Goal: Task Accomplishment & Management: Complete application form

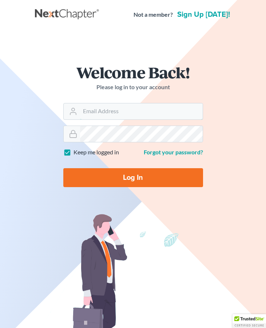
type input "[EMAIL_ADDRESS][DOMAIN_NAME]"
click at [132, 178] on input "Log In" at bounding box center [133, 177] width 140 height 19
type input "Thinking..."
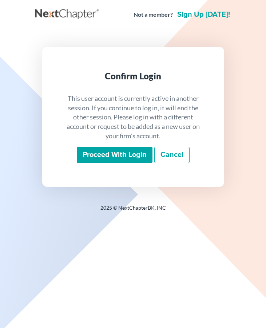
click at [135, 153] on input "Proceed with login" at bounding box center [115, 155] width 76 height 17
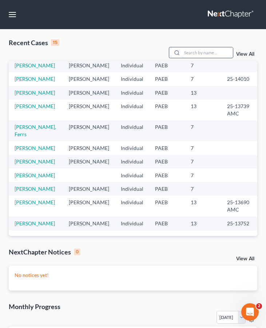
click at [196, 51] on input "search" at bounding box center [207, 52] width 51 height 11
type input "[PERSON_NAME]"
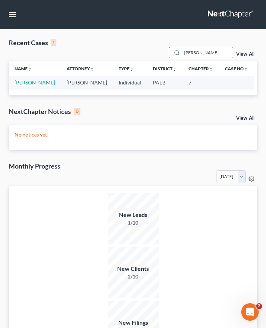
click at [43, 82] on link "[PERSON_NAME]" at bounding box center [35, 82] width 40 height 6
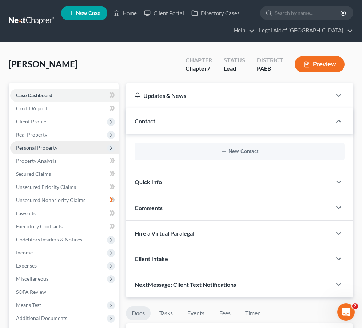
click at [48, 153] on span "Personal Property" at bounding box center [64, 147] width 108 height 13
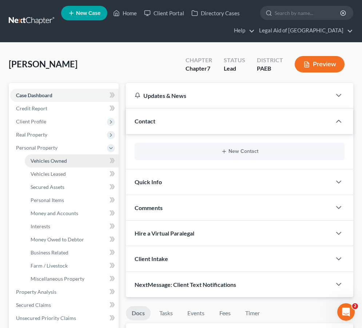
click at [62, 161] on span "Vehicles Owned" at bounding box center [49, 161] width 36 height 6
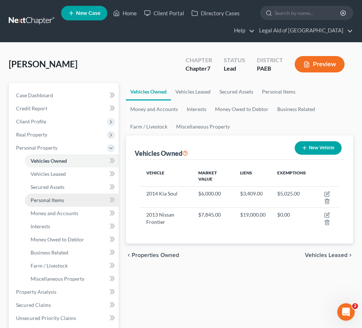
click at [55, 198] on span "Personal Items" at bounding box center [47, 200] width 33 height 6
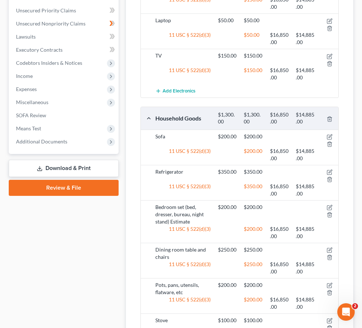
scroll to position [308, 0]
click at [266, 135] on icon "button" at bounding box center [330, 137] width 6 height 6
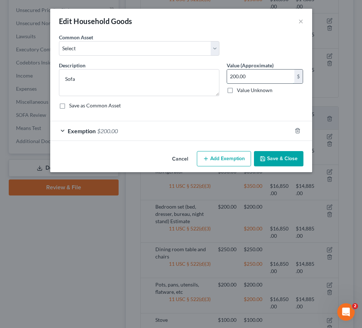
click at [233, 79] on input "200.00" at bounding box center [260, 77] width 67 height 14
type input "600.00"
click at [63, 130] on div "Exemption $200.00" at bounding box center [171, 130] width 242 height 19
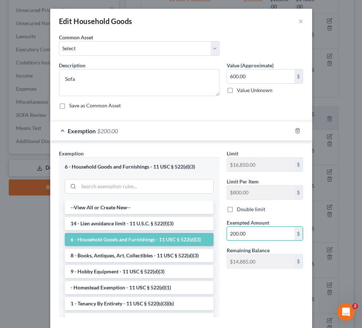
drag, startPoint x: 232, startPoint y: 234, endPoint x: 225, endPoint y: 234, distance: 7.7
click at [225, 234] on div "Exempted Amount * 200.00 $" at bounding box center [265, 230] width 84 height 22
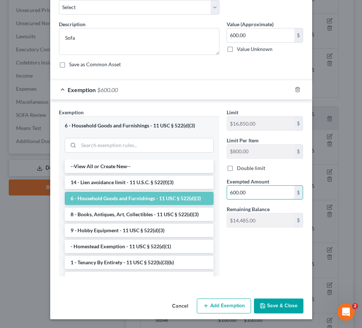
scroll to position [41, 0]
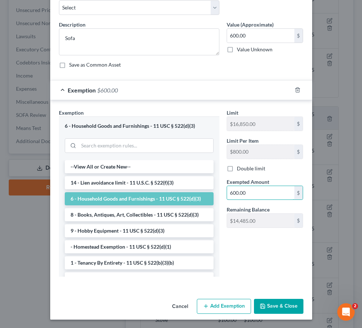
type input "600.00"
click at [266, 303] on button "Save & Close" at bounding box center [278, 306] width 49 height 15
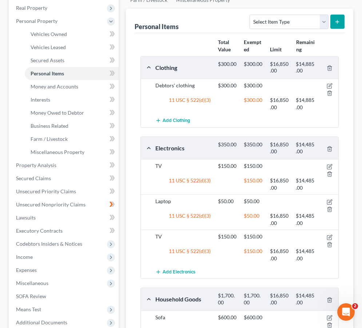
scroll to position [125, 0]
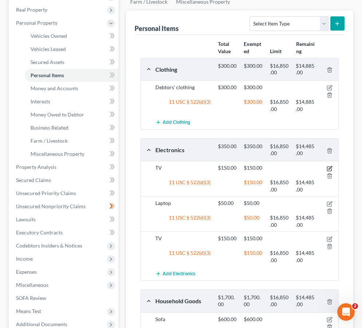
click at [266, 167] on icon "button" at bounding box center [330, 169] width 6 height 6
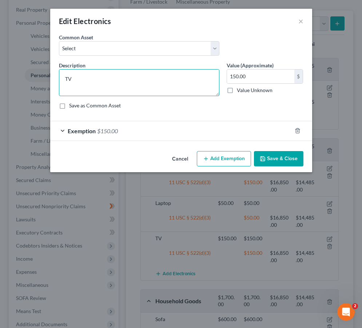
click at [65, 78] on textarea "TV" at bounding box center [139, 82] width 160 height 27
type textarea "Living Room TV"
drag, startPoint x: 236, startPoint y: 78, endPoint x: 208, endPoint y: 78, distance: 28.4
click at [208, 78] on div "Description * Living Room TV Value (Approximate) 150.00 $ Value Unknown Balance…" at bounding box center [181, 87] width 252 height 53
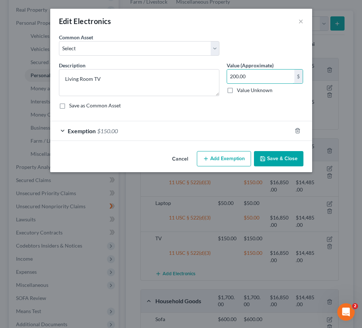
type input "200.00"
click at [60, 134] on div "Exemption $150.00" at bounding box center [171, 130] width 242 height 19
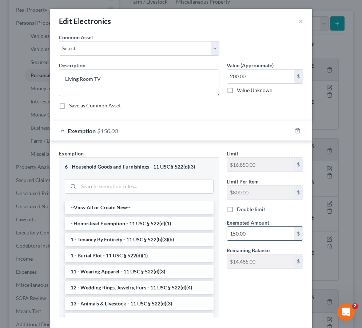
click at [237, 232] on input "150.00" at bounding box center [260, 234] width 67 height 14
type input "200.00"
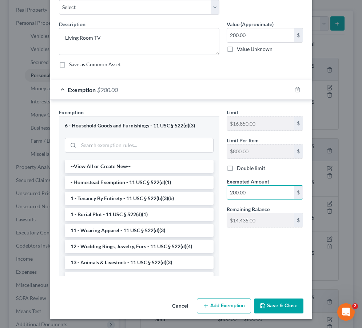
scroll to position [41, 0]
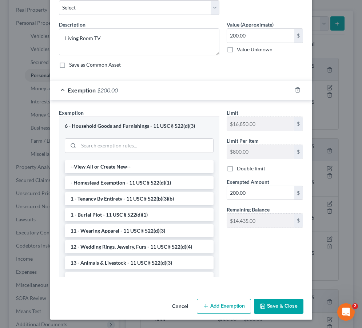
click at [266, 306] on button "Save & Close" at bounding box center [278, 306] width 49 height 15
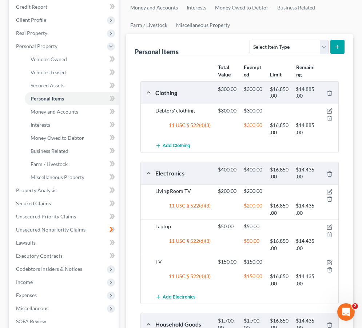
scroll to position [108, 0]
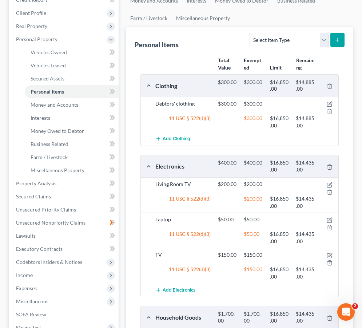
click at [168, 289] on span "Add Electronics" at bounding box center [179, 290] width 33 height 6
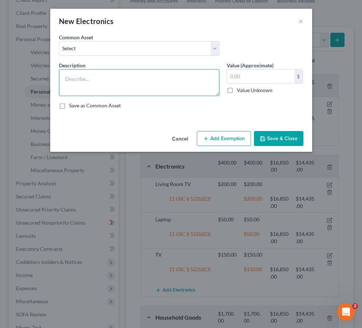
click at [71, 82] on textarea at bounding box center [139, 82] width 160 height 27
click at [144, 77] on textarea "Ste" at bounding box center [139, 82] width 160 height 27
paste textarea "reo Receiver"
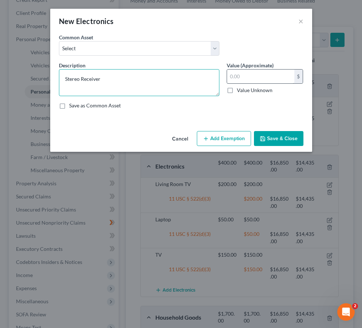
type textarea "Stereo Receiver"
click at [248, 77] on input "text" at bounding box center [260, 77] width 67 height 14
type input "500"
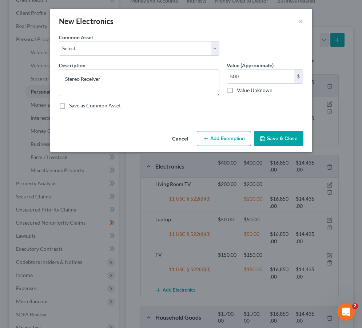
click at [203, 139] on button "Add Exemption" at bounding box center [224, 138] width 54 height 15
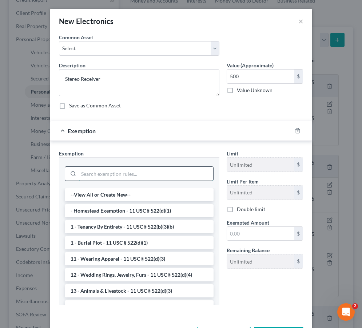
click at [90, 174] on input "search" at bounding box center [146, 174] width 135 height 14
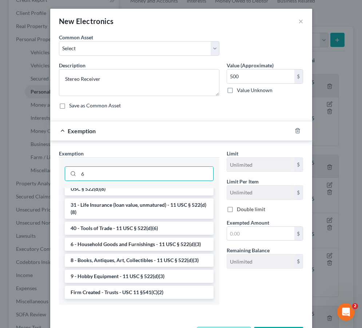
scroll to position [483, 0]
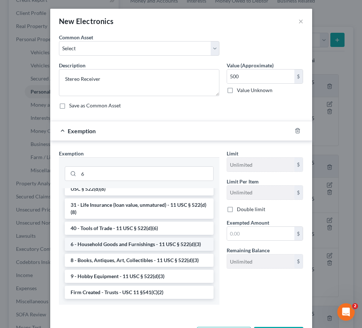
click at [93, 248] on li "6 - Household Goods and Furnishings - 11 USC § 522(d)(3)" at bounding box center [139, 244] width 149 height 13
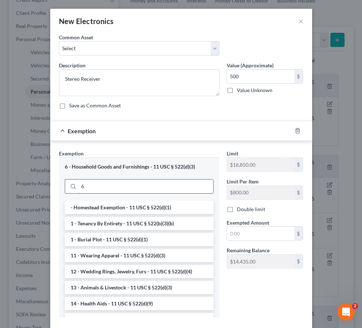
click at [119, 184] on input "6" at bounding box center [146, 186] width 135 height 14
type input "6"
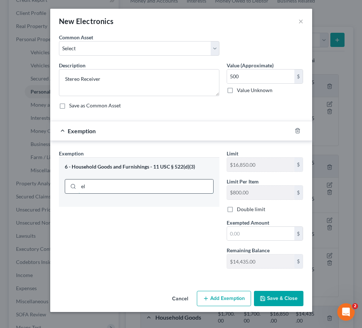
type input "e"
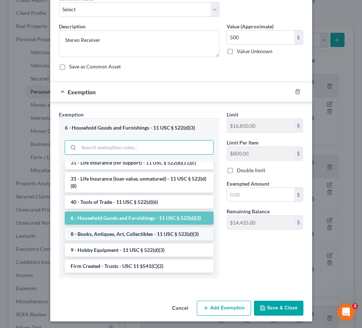
scroll to position [40, 0]
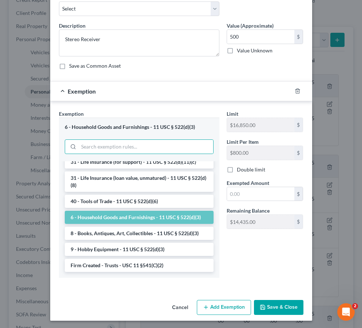
click at [111, 216] on li "6 - Household Goods and Furnishings - 11 USC § 522(d)(3)" at bounding box center [139, 217] width 149 height 13
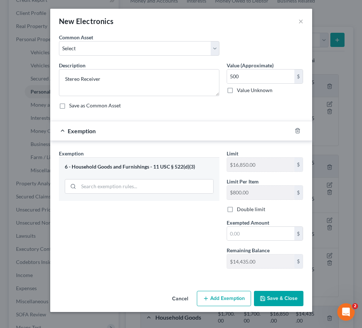
scroll to position [0, 0]
click at [242, 234] on input "text" at bounding box center [260, 234] width 67 height 14
type input "500"
click at [266, 299] on button "Save & Close" at bounding box center [278, 298] width 49 height 15
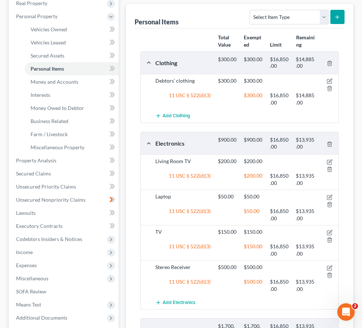
scroll to position [136, 0]
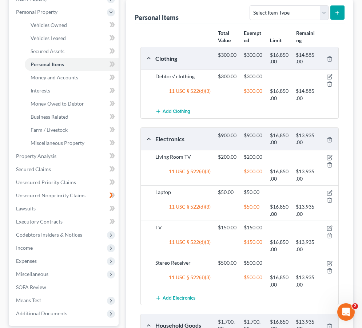
click at [266, 15] on icon "submit" at bounding box center [337, 13] width 6 height 6
select select "electronics"
click at [266, 11] on icon "submit" at bounding box center [337, 13] width 6 height 6
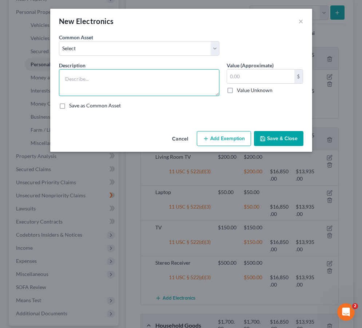
click at [164, 82] on textarea at bounding box center [139, 82] width 160 height 27
paste textarea "Record Player"
type textarea "Record Player"
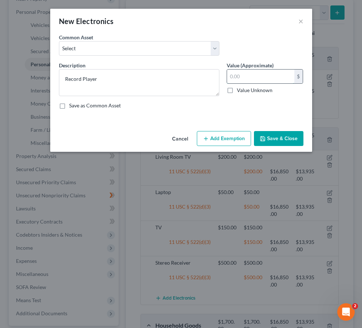
click at [239, 81] on input "text" at bounding box center [260, 77] width 67 height 14
type input "300"
click at [266, 136] on button "Save & Close" at bounding box center [278, 138] width 49 height 15
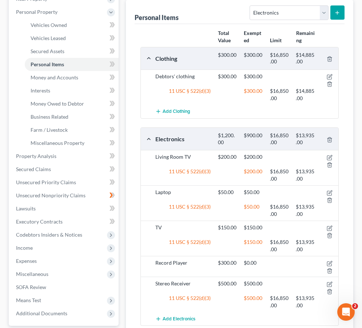
click at [266, 13] on icon "submit" at bounding box center [337, 13] width 6 height 6
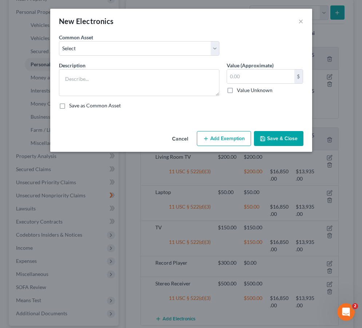
click at [266, 263] on div "New Electronics × An exemption set must first be selected from the Filing Infor…" at bounding box center [181, 164] width 362 height 328
click at [266, 262] on div "New Electronics × An exemption set must first be selected from the Filing Infor…" at bounding box center [181, 164] width 362 height 328
click at [182, 140] on button "Cancel" at bounding box center [180, 139] width 28 height 15
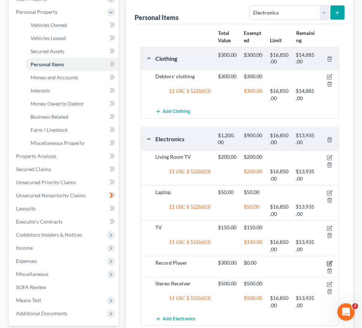
click at [266, 261] on icon "button" at bounding box center [330, 264] width 6 height 6
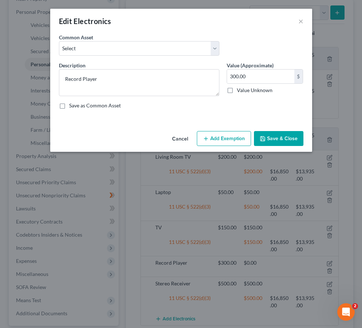
click at [211, 136] on button "Add Exemption" at bounding box center [224, 138] width 54 height 15
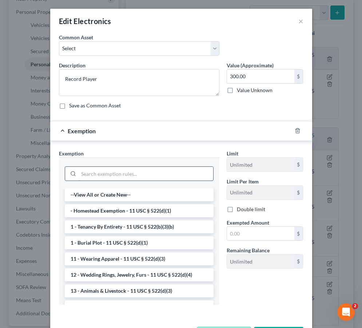
click at [136, 169] on input "search" at bounding box center [146, 174] width 135 height 14
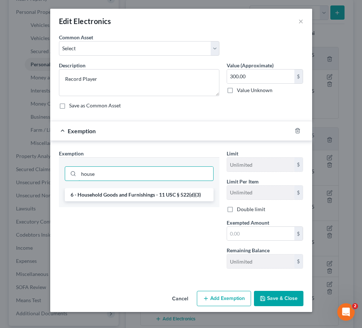
type input "house"
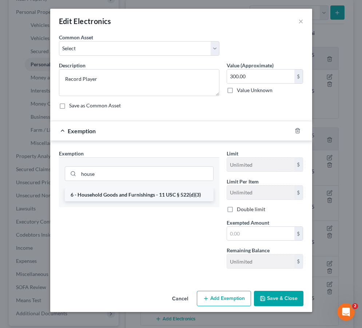
drag, startPoint x: 122, startPoint y: 210, endPoint x: 108, endPoint y: 189, distance: 25.1
click at [108, 189] on li "6 - Household Goods and Furnishings - 11 USC § 522(d)(3)" at bounding box center [139, 194] width 149 height 13
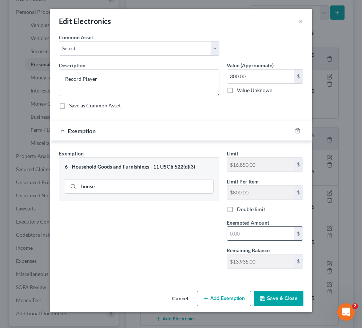
click at [232, 230] on input "text" at bounding box center [260, 234] width 67 height 14
type input "300"
click at [266, 295] on button "Save & Close" at bounding box center [278, 298] width 49 height 15
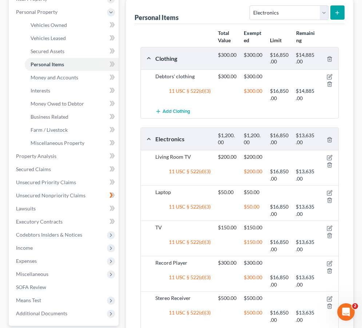
click at [266, 15] on icon "submit" at bounding box center [337, 13] width 6 height 6
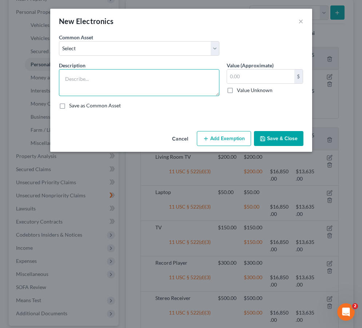
click at [139, 78] on textarea at bounding box center [139, 82] width 160 height 27
type textarea "DVD Player"
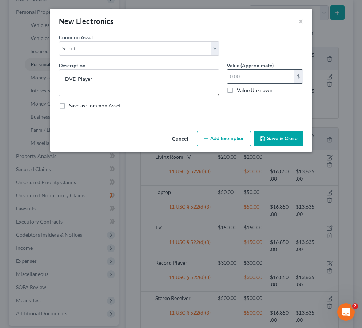
click at [235, 76] on input "text" at bounding box center [260, 77] width 67 height 14
type input "150"
click at [212, 134] on button "Add Exemption" at bounding box center [224, 138] width 54 height 15
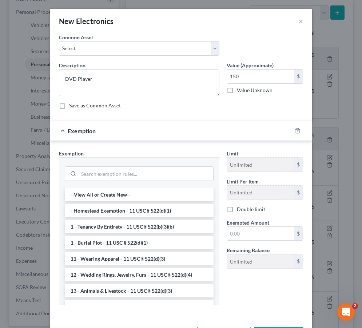
click at [237, 223] on span "Exempted Amount" at bounding box center [248, 222] width 43 height 6
click at [237, 236] on input "text" at bounding box center [260, 234] width 67 height 14
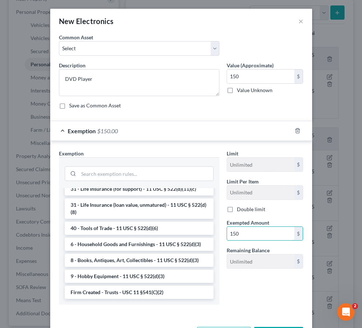
scroll to position [579, 0]
type input "150"
click at [147, 249] on li "6 - Household Goods and Furnishings - 11 USC § 522(d)(3)" at bounding box center [139, 244] width 149 height 13
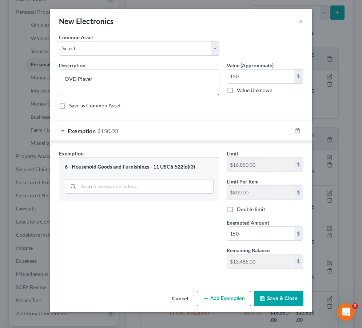
click at [266, 300] on button "Save & Close" at bounding box center [278, 298] width 49 height 15
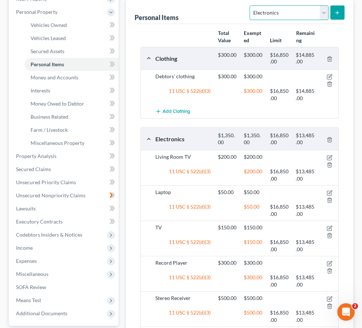
select select "household_goods"
click at [266, 12] on icon "submit" at bounding box center [337, 13] width 6 height 6
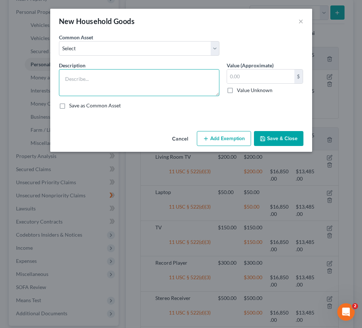
click at [126, 93] on textarea at bounding box center [139, 82] width 160 height 27
type textarea "Area Rug"
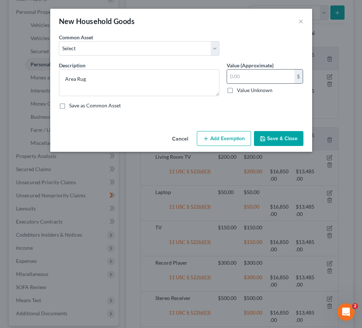
click at [254, 78] on input "text" at bounding box center [260, 77] width 67 height 14
type input "80"
click at [199, 136] on button "Add Exemption" at bounding box center [224, 138] width 54 height 15
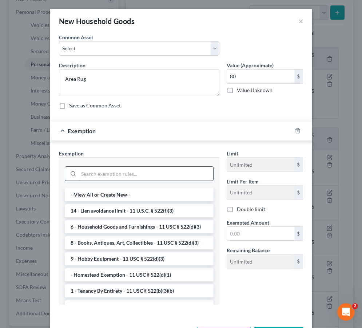
click at [124, 175] on input "search" at bounding box center [146, 174] width 135 height 14
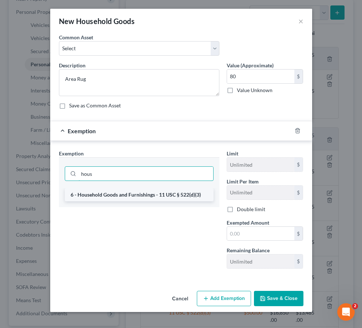
type input "hous"
click at [111, 195] on li "6 - Household Goods and Furnishings - 11 USC § 522(d)(3)" at bounding box center [139, 194] width 149 height 13
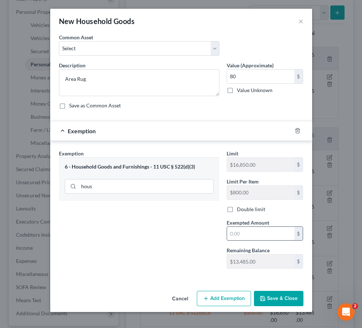
click at [238, 232] on input "text" at bounding box center [260, 234] width 67 height 14
type input "80"
click at [266, 305] on button "Save & Close" at bounding box center [278, 298] width 49 height 15
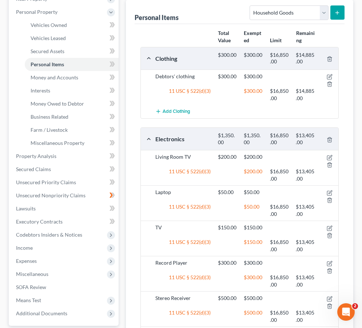
scroll to position [138, 0]
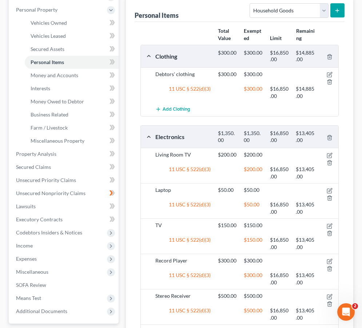
click at [266, 6] on button "submit" at bounding box center [337, 10] width 14 height 14
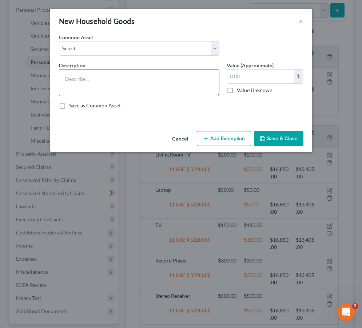
click at [166, 84] on textarea at bounding box center [139, 82] width 160 height 27
type textarea "Coffee Table 1"
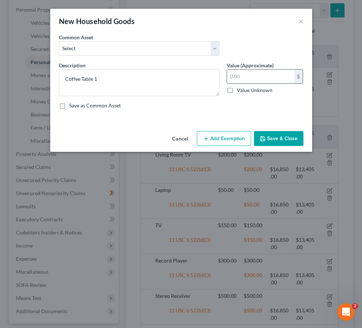
click at [246, 76] on input "text" at bounding box center [260, 77] width 67 height 14
type input "400"
click at [233, 143] on button "Add Exemption" at bounding box center [224, 138] width 54 height 15
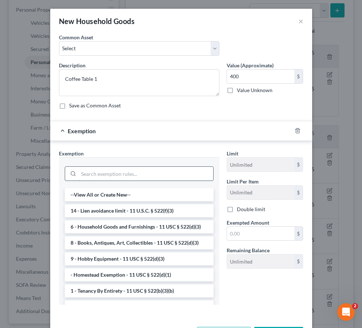
click at [195, 178] on input "search" at bounding box center [146, 174] width 135 height 14
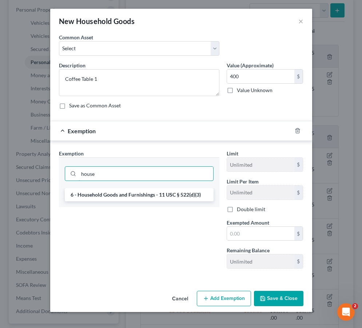
type input "house"
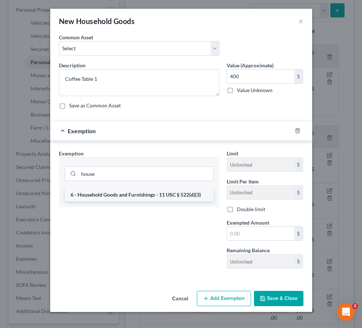
drag, startPoint x: 170, startPoint y: 217, endPoint x: 167, endPoint y: 193, distance: 24.6
click at [167, 193] on li "6 - Household Goods and Furnishings - 11 USC § 522(d)(3)" at bounding box center [139, 194] width 149 height 13
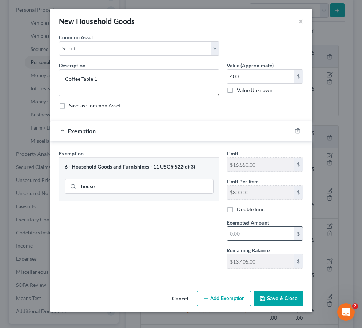
click at [237, 234] on input "text" at bounding box center [260, 234] width 67 height 14
type input "5"
type input "400"
click at [266, 298] on button "Save & Close" at bounding box center [278, 298] width 49 height 15
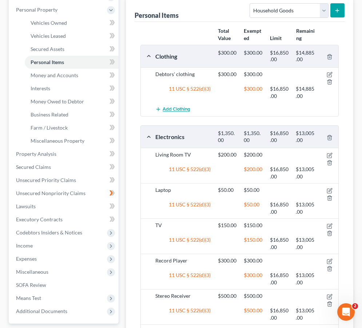
scroll to position [142, 0]
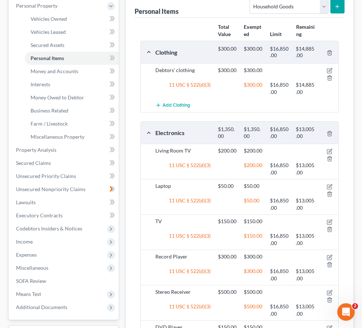
click at [266, 16] on div "Personal Items Select Item Type Clothing Collectibles Of Value Electronics Fire…" at bounding box center [240, 5] width 210 height 24
click at [266, 15] on div "Select Item Type Clothing Collectibles Of Value Electronics Firearms Household …" at bounding box center [296, 5] width 98 height 19
click at [266, 12] on button "submit" at bounding box center [337, 6] width 14 height 14
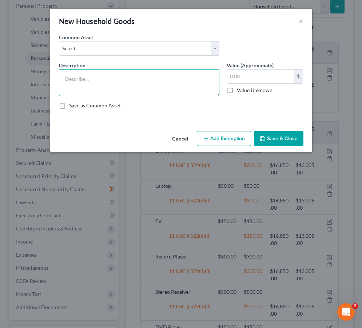
click at [126, 88] on textarea at bounding box center [139, 82] width 160 height 27
type textarea "Coffee Table 2"
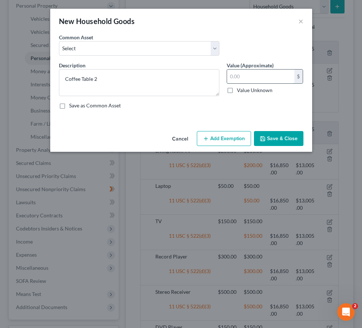
click at [235, 80] on input "text" at bounding box center [260, 77] width 67 height 14
type input "400"
click at [227, 140] on button "Add Exemption" at bounding box center [224, 138] width 54 height 15
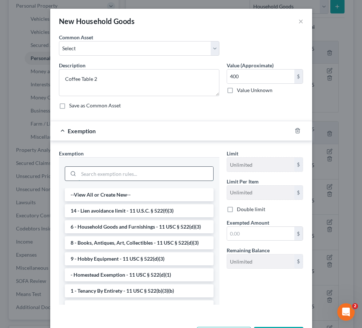
click at [121, 178] on input "search" at bounding box center [146, 174] width 135 height 14
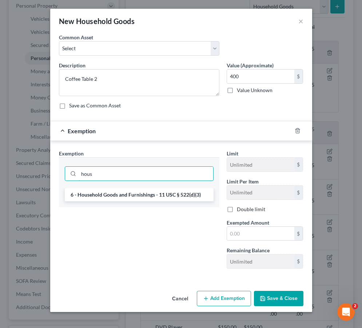
type input "hous"
click at [142, 187] on div "hous" at bounding box center [139, 172] width 160 height 31
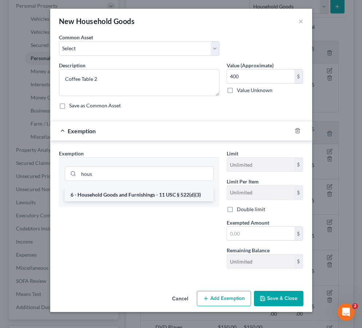
click at [144, 195] on li "6 - Household Goods and Furnishings - 11 USC § 522(d)(3)" at bounding box center [139, 194] width 149 height 13
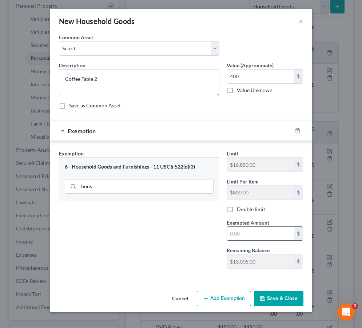
click at [250, 230] on input "text" at bounding box center [260, 234] width 67 height 14
type input "400"
click at [266, 285] on div "An exemption set must first be selected from the Filing Information section. Co…" at bounding box center [181, 160] width 262 height 254
click at [266, 309] on div "Cancel Add Exemption Save & Close" at bounding box center [181, 300] width 262 height 24
click at [266, 297] on button "Save & Close" at bounding box center [278, 298] width 49 height 15
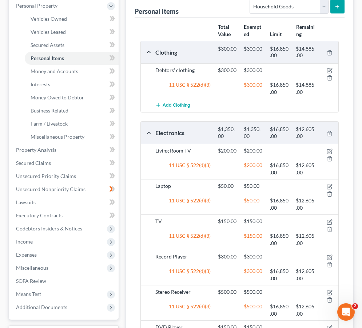
click at [266, 7] on button "submit" at bounding box center [337, 6] width 14 height 14
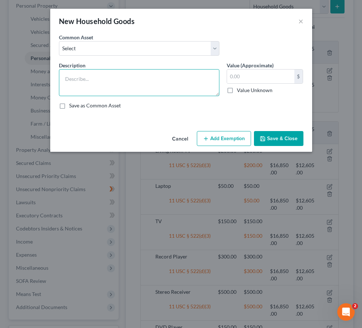
click at [109, 80] on textarea at bounding box center [139, 82] width 160 height 27
paste textarea "Small Anniversary Clock"
type textarea "Small Anniversary Clock"
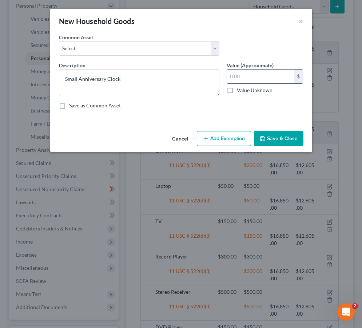
click at [265, 77] on input "text" at bounding box center [260, 77] width 67 height 14
type input "400"
click at [215, 137] on button "Add Exemption" at bounding box center [224, 138] width 54 height 15
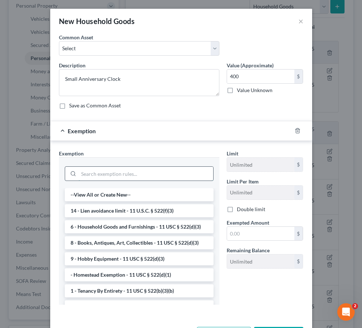
click at [122, 176] on input "search" at bounding box center [146, 174] width 135 height 14
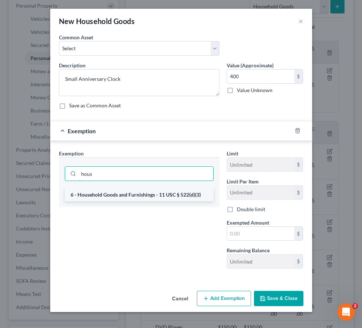
type input "hous"
click at [126, 199] on li "6 - Household Goods and Furnishings - 11 USC § 522(d)(3)" at bounding box center [139, 194] width 149 height 13
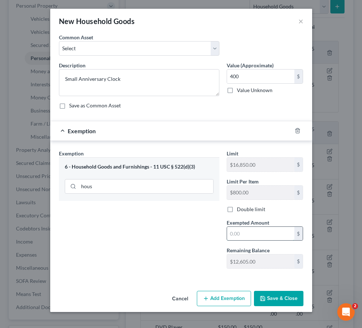
click at [233, 235] on input "text" at bounding box center [260, 234] width 67 height 14
type input "400"
click at [266, 303] on button "Save & Close" at bounding box center [278, 298] width 49 height 15
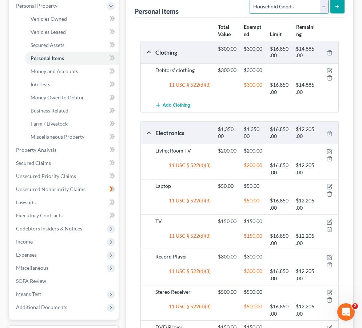
scroll to position [141, 0]
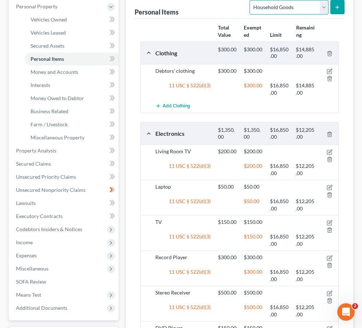
select select "electronics"
click at [266, 8] on line "submit" at bounding box center [337, 6] width 0 height 3
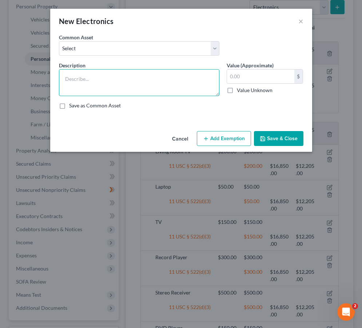
click at [136, 90] on textarea at bounding box center [139, 82] width 160 height 27
type textarea "Sound Bar"
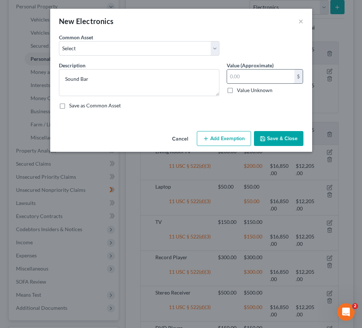
click at [244, 78] on input "text" at bounding box center [260, 77] width 67 height 14
type input "150"
click at [237, 134] on button "Add Exemption" at bounding box center [224, 138] width 54 height 15
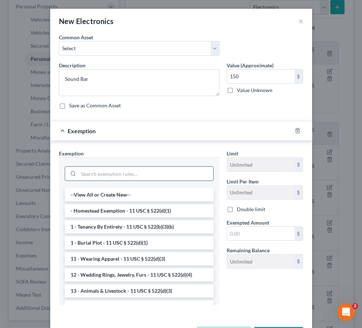
click at [173, 180] on input "search" at bounding box center [146, 174] width 135 height 14
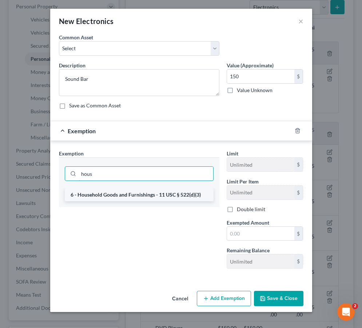
type input "hous"
click at [165, 195] on li "6 - Household Goods and Furnishings - 11 USC § 522(d)(3)" at bounding box center [139, 194] width 149 height 13
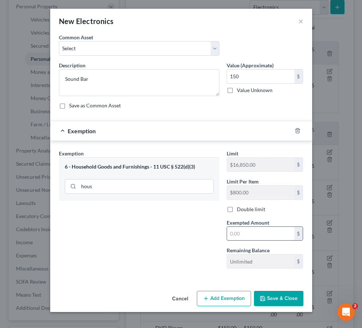
click at [244, 239] on input "text" at bounding box center [260, 234] width 67 height 14
type input "150"
drag, startPoint x: 279, startPoint y: 298, endPoint x: 273, endPoint y: 299, distance: 6.6
click at [266, 299] on button "Save & Close" at bounding box center [278, 298] width 49 height 15
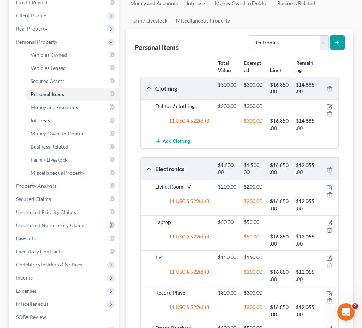
scroll to position [100, 0]
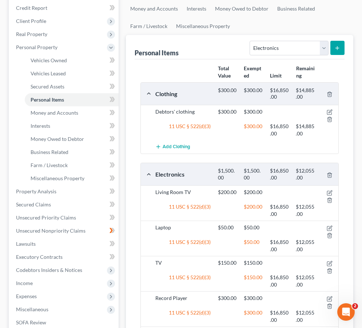
click at [266, 48] on button "submit" at bounding box center [337, 48] width 14 height 14
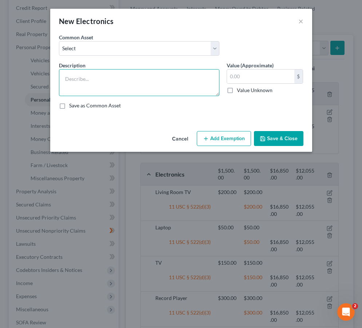
click at [153, 88] on textarea at bounding box center [139, 82] width 160 height 27
type textarea "Amazon Echo Dot"
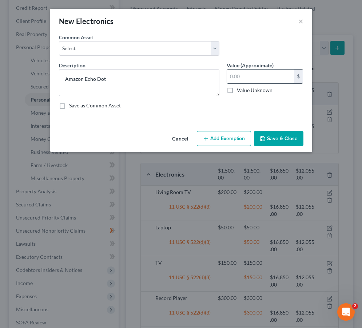
click at [253, 80] on input "text" at bounding box center [260, 77] width 67 height 14
type input "60"
click at [239, 144] on button "Add Exemption" at bounding box center [224, 138] width 54 height 15
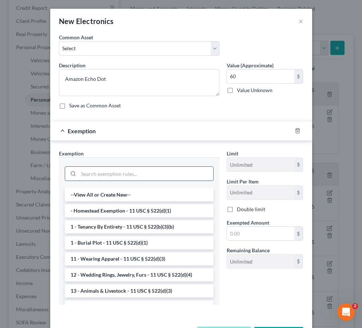
click at [141, 177] on input "search" at bounding box center [146, 174] width 135 height 14
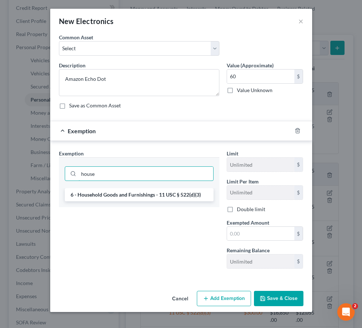
type input "house"
drag, startPoint x: 139, startPoint y: 187, endPoint x: 133, endPoint y: 191, distance: 8.1
click at [133, 192] on li "6 - Household Goods and Furnishings - 11 USC § 522(d)(3)" at bounding box center [139, 194] width 149 height 13
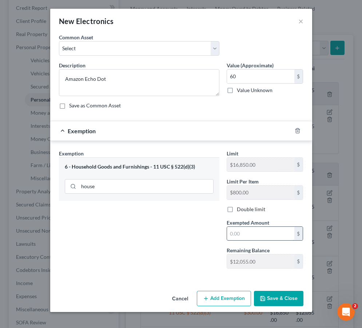
click at [237, 230] on input "text" at bounding box center [260, 234] width 67 height 14
type input "60"
click at [266, 295] on button "Save & Close" at bounding box center [278, 298] width 49 height 15
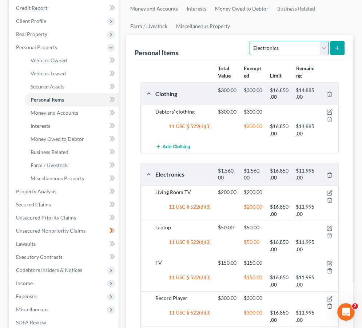
select select "household_goods"
click at [266, 48] on icon "submit" at bounding box center [337, 48] width 6 height 6
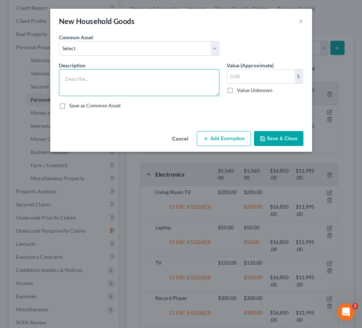
click at [158, 86] on textarea at bounding box center [139, 82] width 160 height 27
type textarea "Three Lamps"
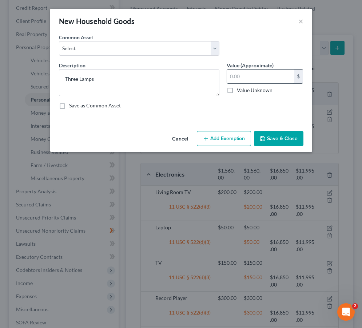
click at [252, 80] on input "text" at bounding box center [260, 77] width 67 height 14
type input "175"
click at [213, 137] on button "Add Exemption" at bounding box center [224, 138] width 54 height 15
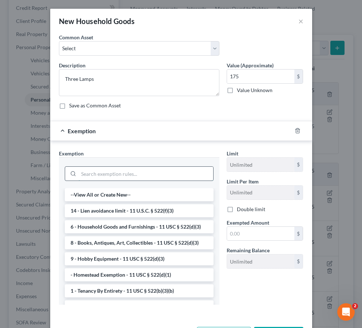
click at [156, 174] on input "search" at bounding box center [146, 174] width 135 height 14
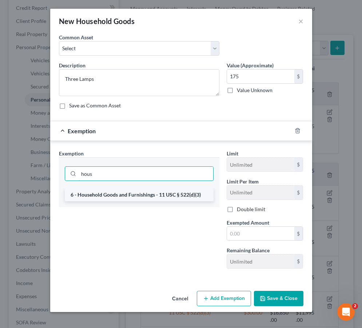
type input "hous"
click at [149, 193] on li "6 - Household Goods and Furnishings - 11 USC § 522(d)(3)" at bounding box center [139, 194] width 149 height 13
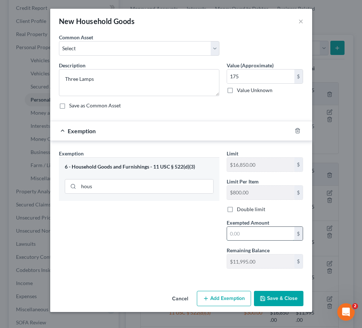
click at [243, 232] on input "text" at bounding box center [260, 234] width 67 height 14
type input "175"
click at [266, 298] on button "Save & Close" at bounding box center [278, 298] width 49 height 15
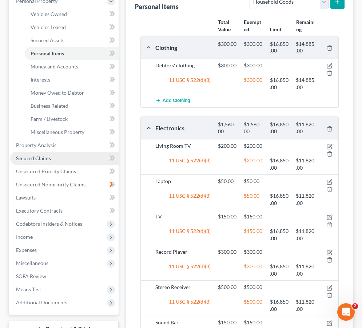
scroll to position [113, 0]
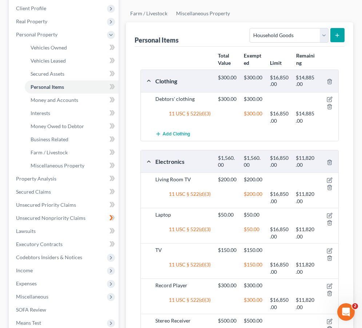
click at [266, 37] on icon "submit" at bounding box center [337, 35] width 6 height 6
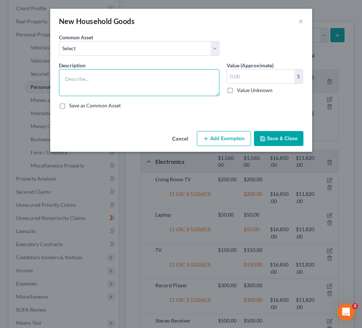
click at [141, 84] on textarea at bounding box center [139, 82] width 160 height 27
type textarea "Stove"
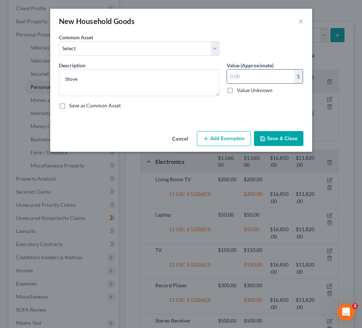
click at [246, 76] on input "text" at bounding box center [260, 77] width 67 height 14
type input "600"
click at [223, 138] on button "Add Exemption" at bounding box center [224, 138] width 54 height 15
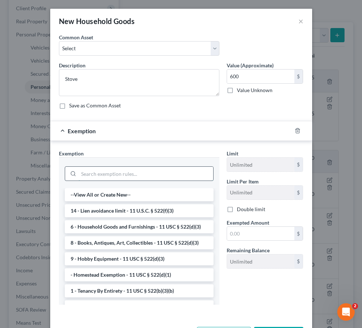
click at [141, 174] on input "search" at bounding box center [146, 174] width 135 height 14
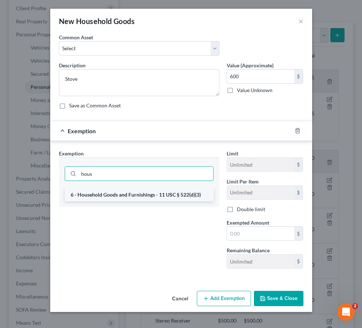
type input "hous"
click at [162, 198] on li "6 - Household Goods and Furnishings - 11 USC § 522(d)(3)" at bounding box center [139, 194] width 149 height 13
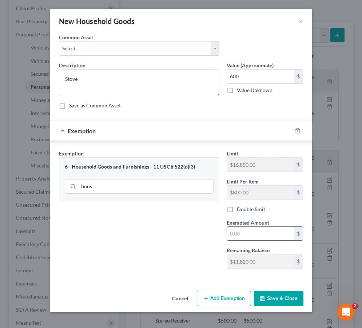
click at [241, 235] on input "text" at bounding box center [260, 234] width 67 height 14
type input "600"
click at [266, 296] on button "Save & Close" at bounding box center [278, 298] width 49 height 15
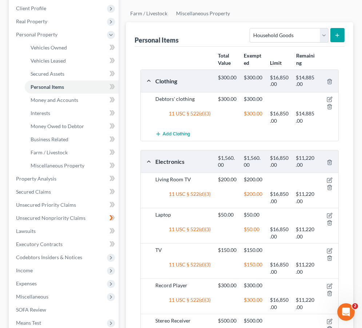
click at [266, 34] on icon "submit" at bounding box center [337, 35] width 6 height 6
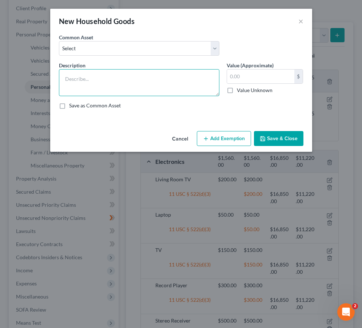
click at [109, 80] on textarea at bounding box center [139, 82] width 160 height 27
paste textarea "Coffee Maker"
type textarea "Coffee Maker"
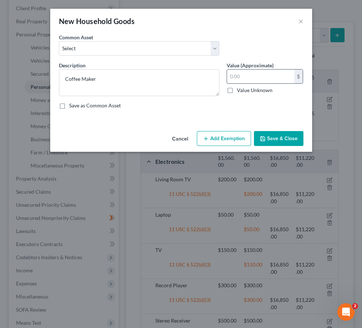
click at [266, 76] on input "text" at bounding box center [260, 77] width 67 height 14
type input "125"
click at [222, 132] on button "Add Exemption" at bounding box center [224, 138] width 54 height 15
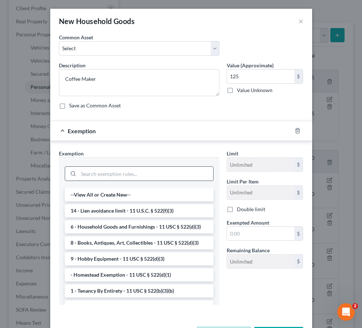
click at [155, 177] on input "search" at bounding box center [146, 174] width 135 height 14
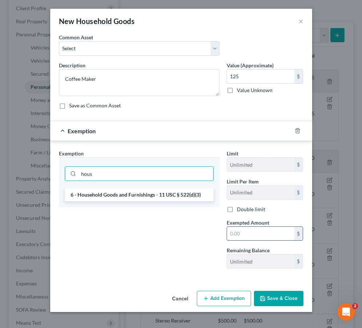
type input "hous"
click at [245, 234] on input "text" at bounding box center [260, 234] width 67 height 14
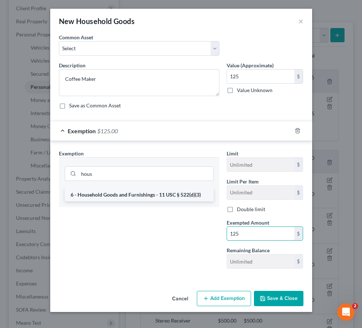
type input "125"
click at [152, 193] on li "6 - Household Goods and Furnishings - 11 USC § 522(d)(3)" at bounding box center [139, 194] width 149 height 13
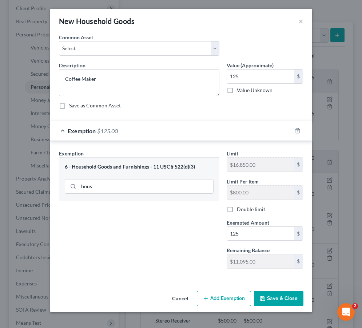
click at [266, 301] on button "Save & Close" at bounding box center [278, 298] width 49 height 15
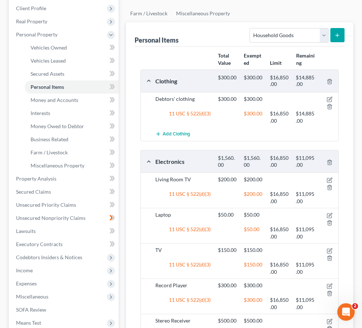
click at [266, 37] on button "submit" at bounding box center [337, 35] width 14 height 14
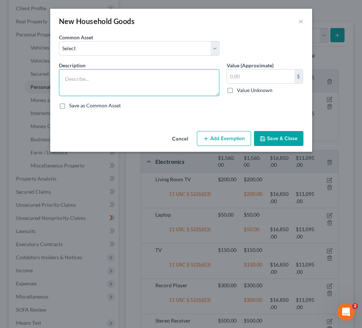
click at [138, 87] on textarea at bounding box center [139, 82] width 160 height 27
paste textarea "Toaster/Air Fryer"
type textarea "Toaster/Air Fryer"
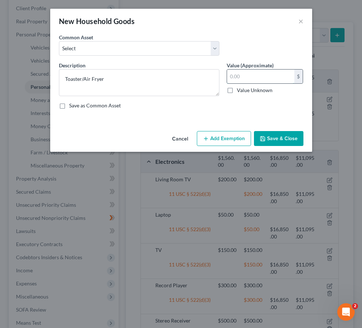
click at [254, 76] on input "text" at bounding box center [260, 77] width 67 height 14
type input "200"
click at [231, 137] on button "Add Exemption" at bounding box center [224, 138] width 54 height 15
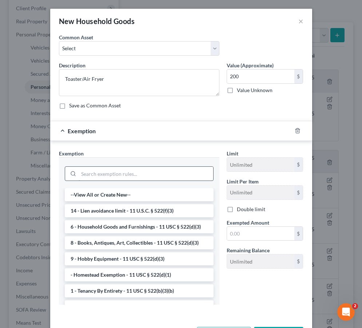
click at [140, 175] on input "search" at bounding box center [146, 174] width 135 height 14
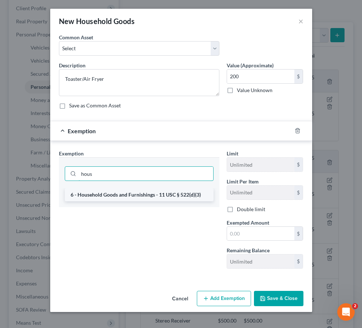
type input "hous"
click at [133, 196] on li "6 - Household Goods and Furnishings - 11 USC § 522(d)(3)" at bounding box center [139, 194] width 149 height 13
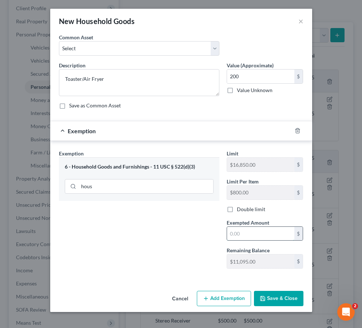
click at [237, 231] on input "text" at bounding box center [260, 234] width 67 height 14
type input "200"
click at [266, 298] on button "Save & Close" at bounding box center [278, 298] width 49 height 15
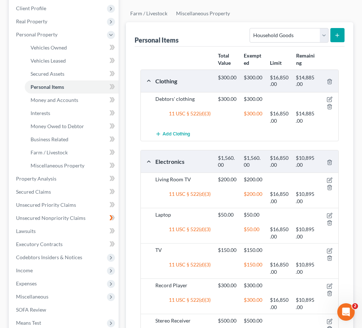
scroll to position [118, 0]
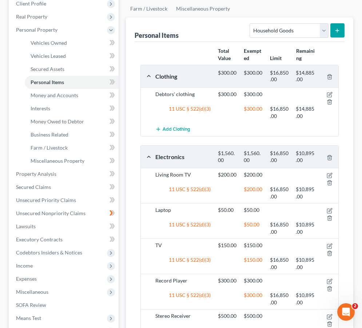
click at [266, 30] on button "submit" at bounding box center [337, 30] width 14 height 14
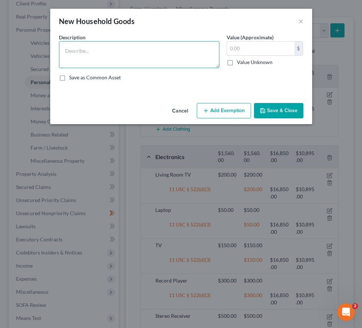
click at [152, 47] on textarea at bounding box center [139, 54] width 160 height 27
paste textarea "[PERSON_NAME] Style Overhead Lamp Shade"
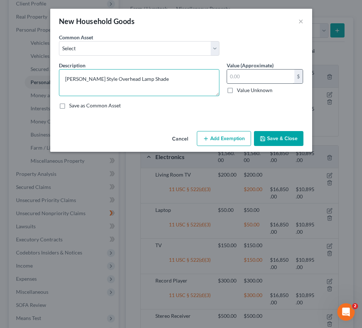
type textarea "[PERSON_NAME] Style Overhead Lamp Shade"
click at [250, 77] on input "text" at bounding box center [260, 77] width 67 height 14
type input "250"
click at [221, 133] on button "Add Exemption" at bounding box center [224, 138] width 54 height 15
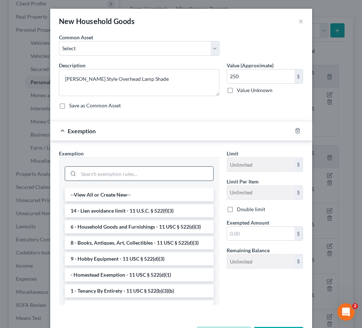
click at [176, 172] on input "search" at bounding box center [146, 174] width 135 height 14
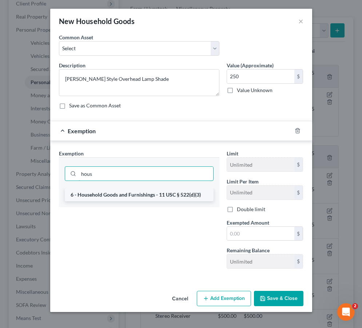
type input "hous"
click at [178, 198] on li "6 - Household Goods and Furnishings - 11 USC § 522(d)(3)" at bounding box center [139, 194] width 149 height 13
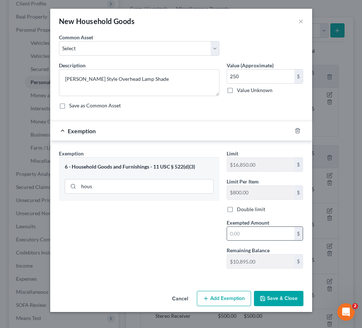
click at [241, 234] on input "text" at bounding box center [260, 234] width 67 height 14
type input "250"
click at [266, 300] on button "Save & Close" at bounding box center [278, 298] width 49 height 15
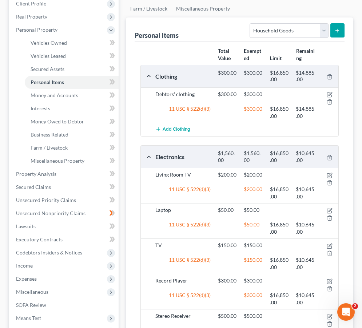
click at [266, 300] on div "$16,850.00" at bounding box center [279, 298] width 26 height 15
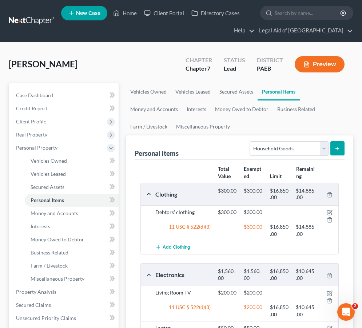
scroll to position [0, 0]
click at [266, 148] on button "submit" at bounding box center [337, 148] width 14 height 14
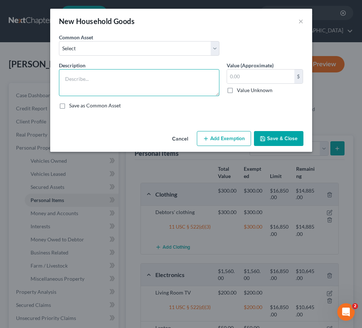
click at [151, 75] on textarea at bounding box center [139, 82] width 160 height 27
paste textarea "Collection of Dishes"
type textarea "Collection of Dishes"
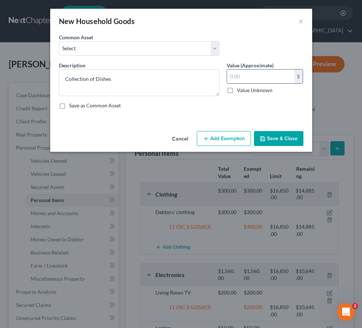
click at [244, 79] on input "text" at bounding box center [260, 77] width 67 height 14
type input "300"
click at [235, 135] on button "Add Exemption" at bounding box center [224, 138] width 54 height 15
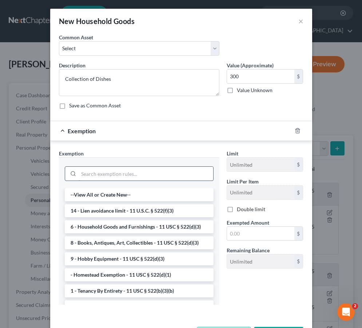
click at [186, 171] on input "search" at bounding box center [146, 174] width 135 height 14
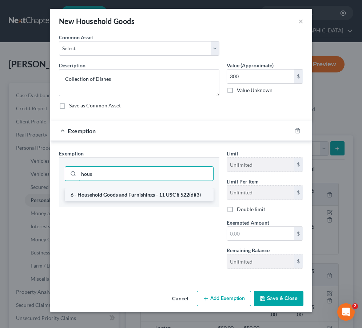
type input "hous"
click at [176, 195] on li "6 - Household Goods and Furnishings - 11 USC § 522(d)(3)" at bounding box center [139, 194] width 149 height 13
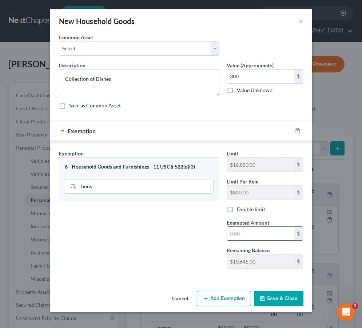
click at [234, 237] on input "text" at bounding box center [260, 234] width 67 height 14
type input "300"
click at [266, 301] on button "Save & Close" at bounding box center [278, 298] width 49 height 15
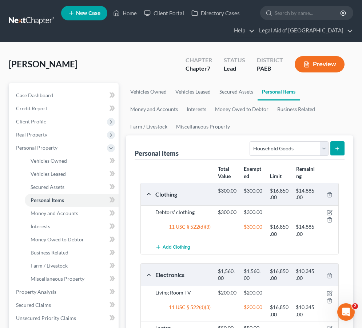
click at [266, 149] on icon "submit" at bounding box center [337, 149] width 6 height 6
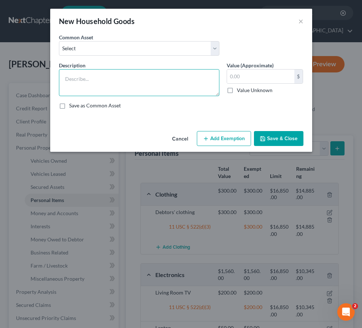
click at [126, 79] on textarea at bounding box center [139, 82] width 160 height 27
paste textarea "Collection of Pots & Pans"
type textarea "Collection of Pots & Pans"
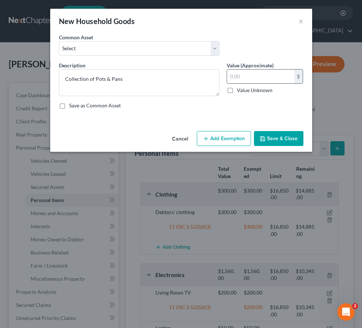
click at [254, 79] on input "text" at bounding box center [260, 77] width 67 height 14
type input "300"
click at [233, 131] on button "Add Exemption" at bounding box center [224, 138] width 54 height 15
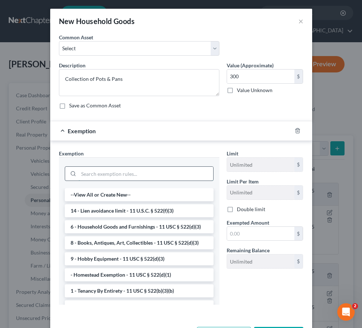
click at [133, 171] on input "search" at bounding box center [146, 174] width 135 height 14
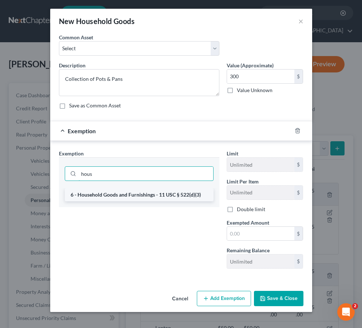
type input "hous"
click at [122, 198] on li "6 - Household Goods and Furnishings - 11 USC § 522(d)(3)" at bounding box center [139, 194] width 149 height 13
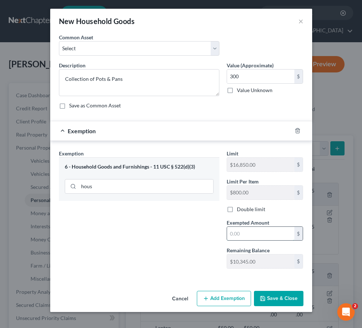
click at [231, 231] on input "text" at bounding box center [260, 234] width 67 height 14
type input "300"
click at [266, 302] on button "Save & Close" at bounding box center [278, 298] width 49 height 15
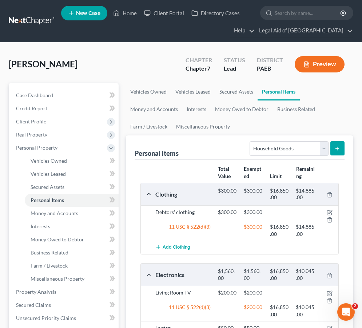
click at [266, 148] on line "submit" at bounding box center [337, 148] width 0 height 3
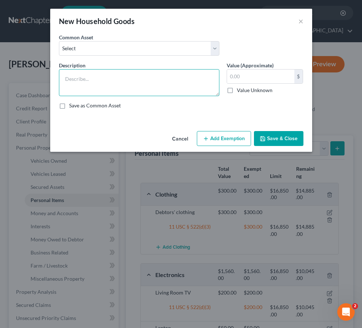
click at [175, 85] on textarea at bounding box center [139, 82] width 160 height 27
type textarea "Microwave"
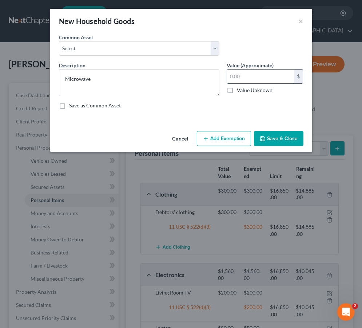
click at [237, 77] on input "text" at bounding box center [260, 77] width 67 height 14
type input "150"
click at [243, 142] on button "Add Exemption" at bounding box center [224, 138] width 54 height 15
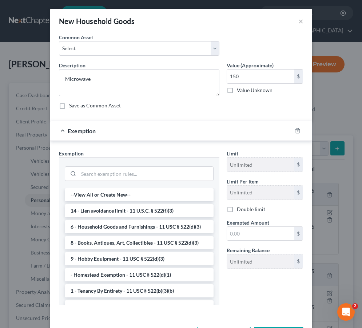
click at [237, 241] on div "Limit Unlimited $ Limit Per Item Unlimited $ Double limit Exempted Amount * $ R…" at bounding box center [265, 212] width 84 height 125
click at [237, 237] on input "text" at bounding box center [260, 234] width 67 height 14
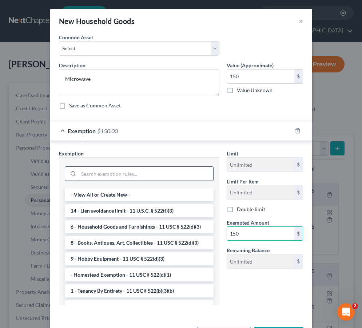
type input "150"
click at [135, 174] on input "search" at bounding box center [146, 174] width 135 height 14
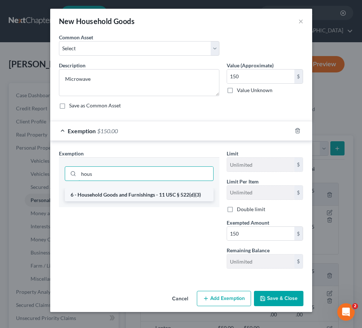
type input "hous"
click at [118, 194] on li "6 - Household Goods and Furnishings - 11 USC § 522(d)(3)" at bounding box center [139, 194] width 149 height 13
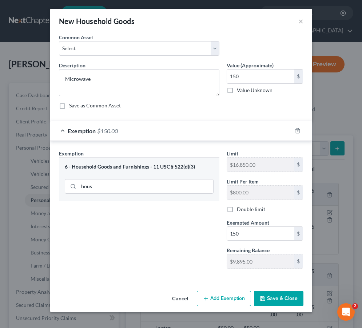
click at [266, 303] on button "Save & Close" at bounding box center [278, 298] width 49 height 15
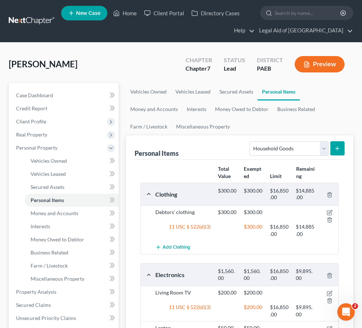
click at [266, 148] on button "submit" at bounding box center [337, 148] width 14 height 14
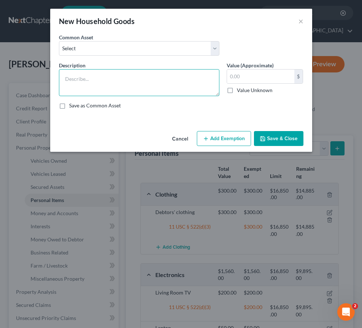
click at [168, 77] on textarea at bounding box center [139, 82] width 160 height 27
type textarea "Microwave Stand"
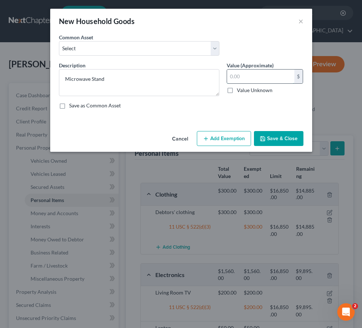
click at [256, 76] on input "text" at bounding box center [260, 77] width 67 height 14
type input "150"
click at [232, 139] on button "Add Exemption" at bounding box center [224, 138] width 54 height 15
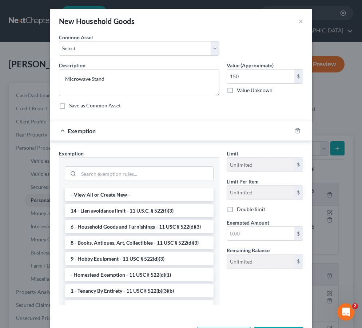
click at [170, 182] on div at bounding box center [139, 172] width 149 height 19
click at [167, 174] on input "search" at bounding box center [146, 174] width 135 height 14
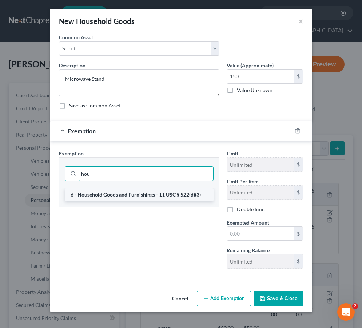
type input "hou"
click at [151, 195] on li "6 - Household Goods and Furnishings - 11 USC § 522(d)(3)" at bounding box center [139, 194] width 149 height 13
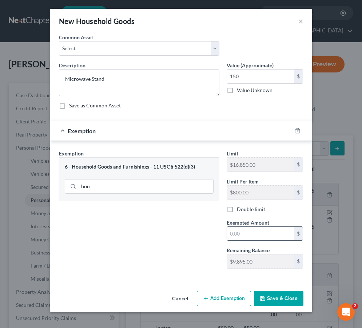
click at [235, 230] on input "text" at bounding box center [260, 234] width 67 height 14
type input "150"
click at [266, 299] on button "Save & Close" at bounding box center [278, 298] width 49 height 15
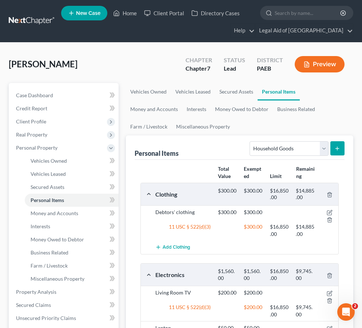
click at [266, 150] on button "submit" at bounding box center [337, 148] width 14 height 14
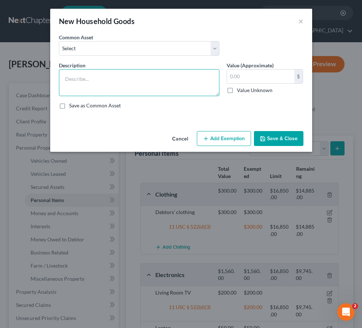
click at [159, 76] on textarea at bounding box center [139, 82] width 160 height 27
paste textarea "Vintage Wooden Corner Hutch"
type textarea "Vintage Wooden Corner Hutch"
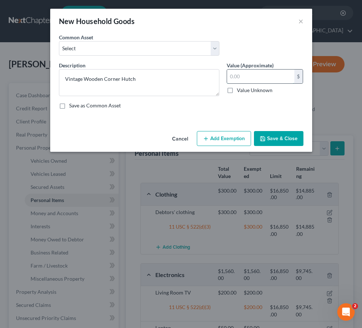
click at [255, 81] on input "text" at bounding box center [260, 77] width 67 height 14
type input "100"
click at [235, 138] on button "Add Exemption" at bounding box center [224, 138] width 54 height 15
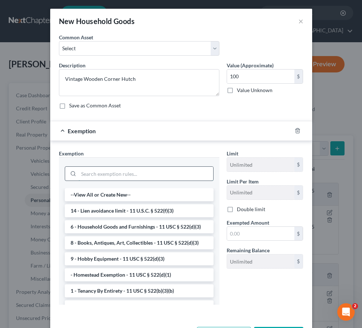
click at [162, 180] on input "search" at bounding box center [146, 174] width 135 height 14
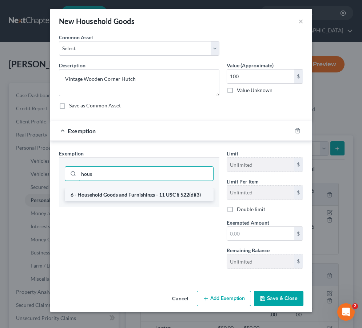
type input "hous"
click at [157, 191] on li "6 - Household Goods and Furnishings - 11 USC § 522(d)(3)" at bounding box center [139, 194] width 149 height 13
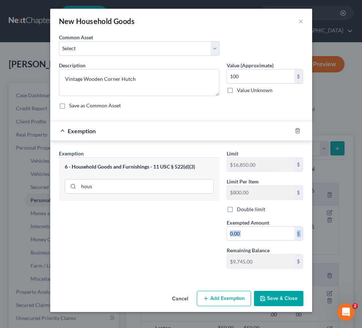
click at [256, 242] on div "Limit $16,850.00 $ Limit Per Item $800.00 $ Double limit Exempted Amount * $ Re…" at bounding box center [265, 212] width 84 height 125
click at [256, 241] on div "Limit $16,850.00 $ Limit Per Item $800.00 $ Double limit Exempted Amount * $ Re…" at bounding box center [265, 212] width 84 height 125
click at [255, 237] on input "text" at bounding box center [260, 234] width 67 height 14
type input "100"
click at [266, 301] on button "Save & Close" at bounding box center [278, 298] width 49 height 15
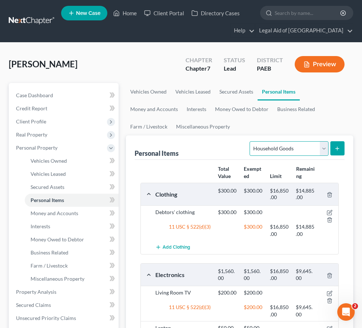
select select "electronics"
click at [266, 147] on icon "submit" at bounding box center [337, 149] width 6 height 6
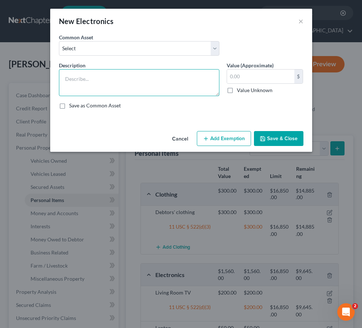
click at [147, 80] on textarea at bounding box center [139, 82] width 160 height 27
type textarea "Printer"
drag, startPoint x: 295, startPoint y: 28, endPoint x: 299, endPoint y: 20, distance: 8.5
click at [266, 27] on div "New Electronics ×" at bounding box center [181, 21] width 262 height 25
click at [266, 20] on button "×" at bounding box center [300, 21] width 5 height 9
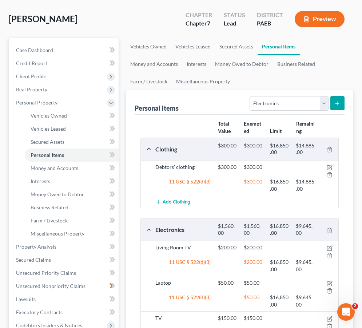
scroll to position [44, 0]
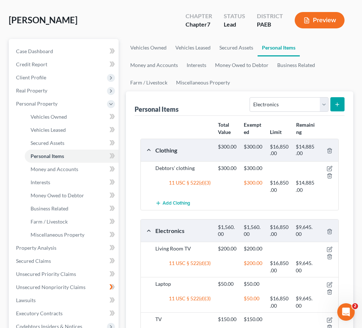
click at [266, 106] on button "submit" at bounding box center [337, 104] width 14 height 14
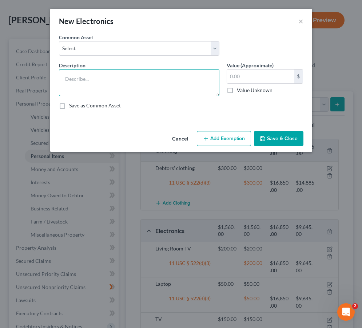
click at [168, 80] on textarea at bounding box center [139, 82] width 160 height 27
type textarea "Printers"
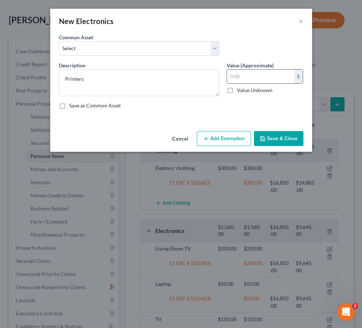
click at [242, 78] on input "text" at bounding box center [260, 77] width 67 height 14
type input "100"
click at [266, 137] on button "Save & Close" at bounding box center [278, 138] width 49 height 15
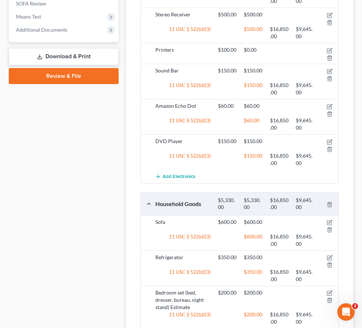
scroll to position [418, 0]
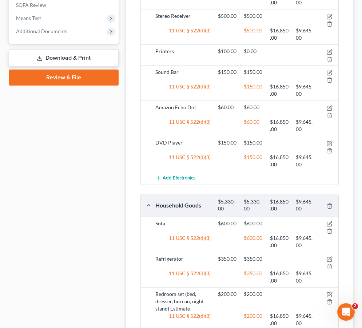
click at [266, 48] on div at bounding box center [328, 55] width 21 height 15
click at [266, 49] on icon "button" at bounding box center [330, 52] width 6 height 6
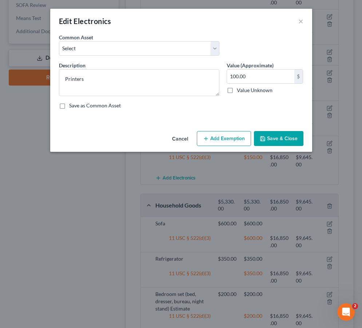
click at [214, 137] on button "Add Exemption" at bounding box center [224, 138] width 54 height 15
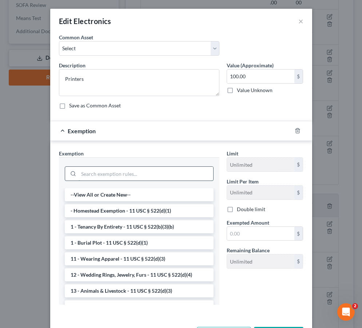
click at [179, 174] on input "search" at bounding box center [146, 174] width 135 height 14
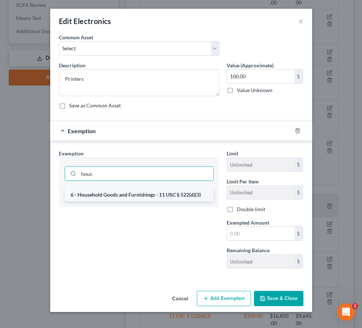
type input "hous"
click at [158, 193] on li "6 - Household Goods and Furnishings - 11 USC § 522(d)(3)" at bounding box center [139, 194] width 149 height 13
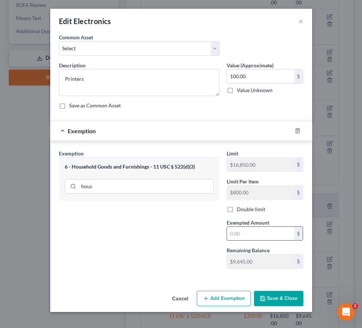
click at [234, 235] on input "text" at bounding box center [260, 234] width 67 height 14
type input "1"
type input "100"
click at [266, 302] on button "Save & Close" at bounding box center [278, 298] width 49 height 15
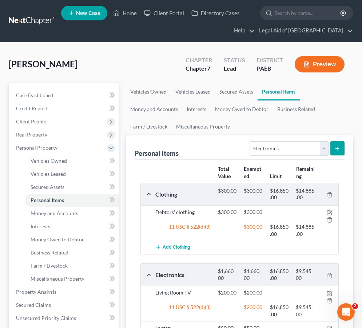
scroll to position [0, 0]
click at [266, 151] on icon "submit" at bounding box center [337, 149] width 6 height 6
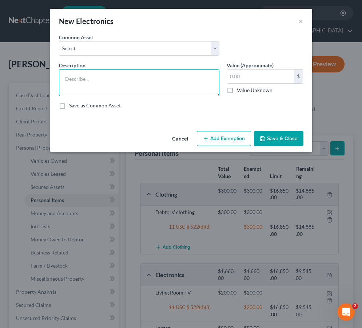
click at [158, 83] on textarea at bounding box center [139, 82] width 160 height 27
type textarea "Paper Shredder"
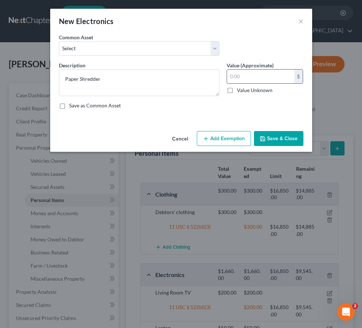
click at [243, 79] on input "text" at bounding box center [260, 77] width 67 height 14
type input "5"
type input "65"
click at [232, 141] on button "Add Exemption" at bounding box center [224, 138] width 54 height 15
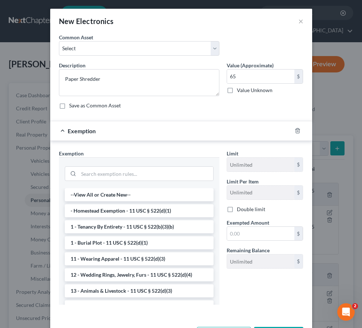
click at [159, 182] on div at bounding box center [139, 172] width 149 height 19
click at [159, 174] on input "search" at bounding box center [146, 174] width 135 height 14
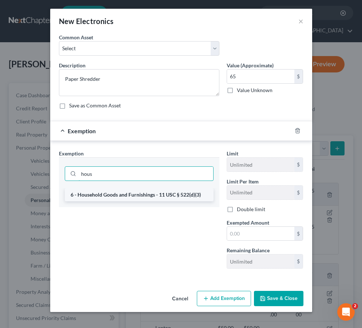
type input "hous"
click at [158, 194] on li "6 - Household Goods and Furnishings - 11 USC § 522(d)(3)" at bounding box center [139, 194] width 149 height 13
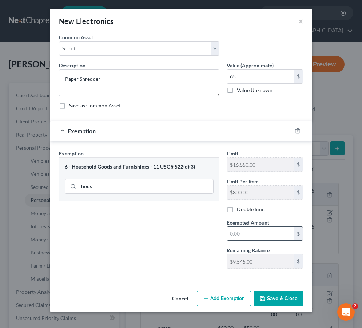
click at [251, 227] on input "text" at bounding box center [260, 234] width 67 height 14
type input "65"
click at [266, 295] on button "Save & Close" at bounding box center [278, 298] width 49 height 15
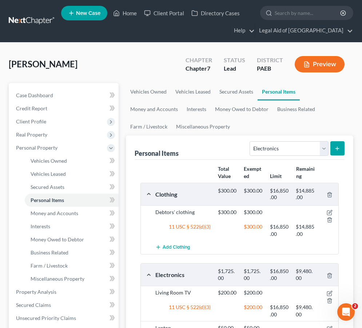
click at [266, 150] on button "submit" at bounding box center [337, 148] width 14 height 14
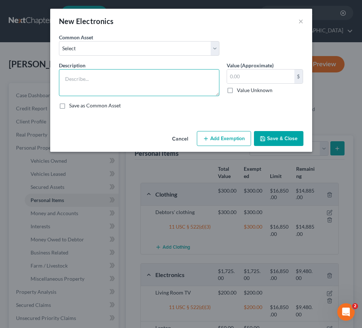
click at [168, 81] on textarea at bounding box center [139, 82] width 160 height 27
click at [70, 79] on textarea "Loptop" at bounding box center [139, 82] width 160 height 27
type textarea "Laptop"
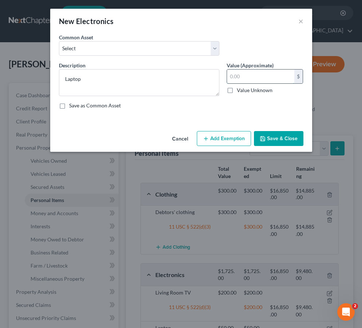
click at [248, 74] on input "text" at bounding box center [260, 77] width 67 height 14
type input "300"
click at [224, 132] on button "Add Exemption" at bounding box center [224, 138] width 54 height 15
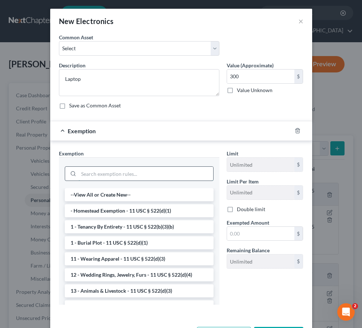
click at [165, 171] on input "search" at bounding box center [146, 174] width 135 height 14
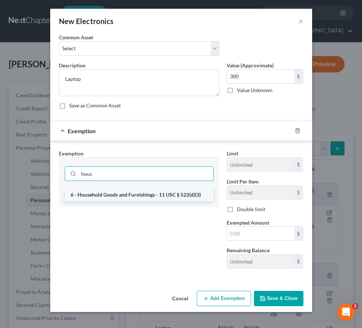
type input "house"
drag, startPoint x: 147, startPoint y: 188, endPoint x: 137, endPoint y: 196, distance: 13.7
click at [137, 196] on li "6 - Household Goods and Furnishings - 11 USC § 522(d)(3)" at bounding box center [139, 194] width 149 height 13
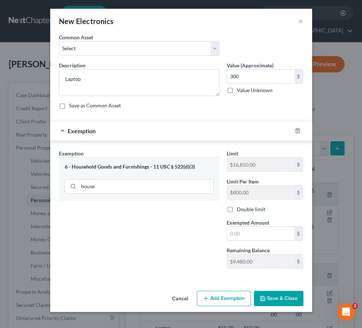
click at [253, 242] on div "Limit $16,850.00 $ Limit Per Item $800.00 $ Double limit Exempted Amount * $ Re…" at bounding box center [265, 212] width 84 height 125
click at [253, 238] on input "text" at bounding box center [260, 234] width 67 height 14
type input "300"
click at [266, 301] on button "Save & Close" at bounding box center [278, 298] width 49 height 15
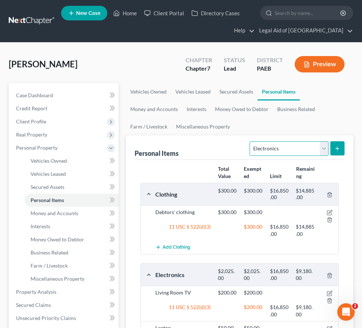
click at [266, 150] on select "Select Item Type Clothing Collectibles Of Value Electronics Firearms Household …" at bounding box center [289, 148] width 79 height 15
select select "household_goods"
click at [266, 147] on icon "submit" at bounding box center [337, 149] width 6 height 6
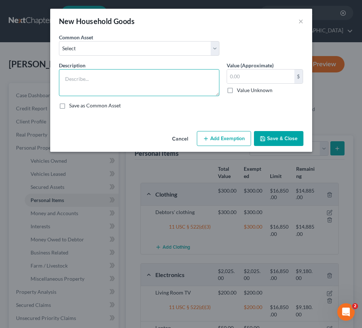
click at [145, 79] on textarea at bounding box center [139, 82] width 160 height 27
type textarea "Washer"
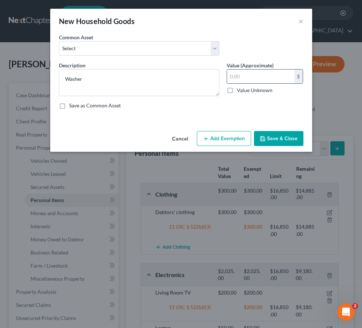
click at [238, 70] on input "text" at bounding box center [260, 77] width 67 height 14
type input "500"
click at [223, 136] on button "Add Exemption" at bounding box center [224, 138] width 54 height 15
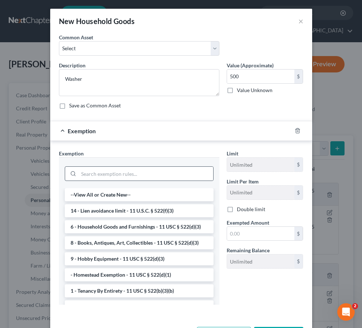
click at [155, 180] on div at bounding box center [139, 173] width 149 height 15
click at [131, 177] on input "search" at bounding box center [146, 174] width 135 height 14
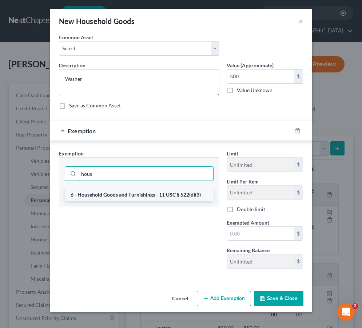
type input "hous"
click at [120, 199] on li "6 - Household Goods and Furnishings - 11 USC § 522(d)(3)" at bounding box center [139, 194] width 149 height 13
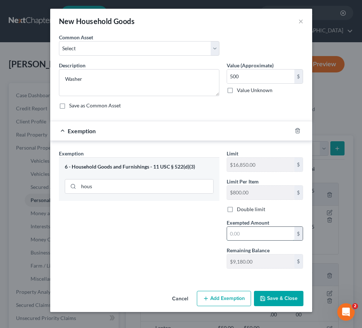
click at [236, 236] on input "text" at bounding box center [260, 234] width 67 height 14
type input "500"
click at [266, 295] on button "Save & Close" at bounding box center [278, 298] width 49 height 15
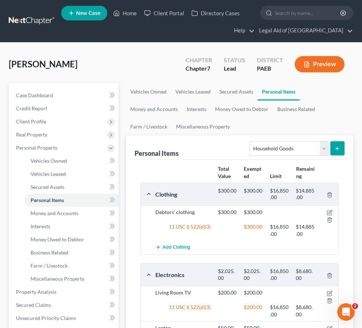
click at [266, 151] on icon "submit" at bounding box center [337, 149] width 6 height 6
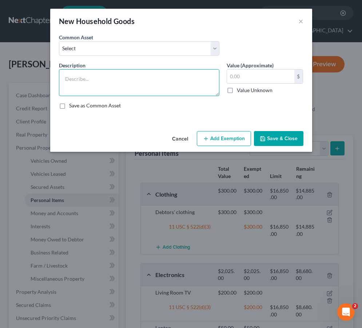
click at [111, 90] on textarea at bounding box center [139, 82] width 160 height 27
type textarea "Dryer"
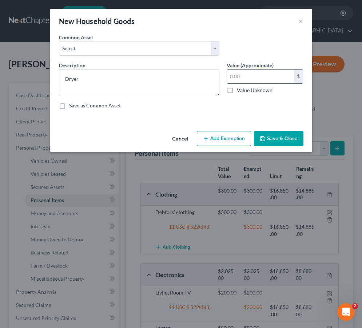
click at [245, 79] on input "text" at bounding box center [260, 77] width 67 height 14
type input "400"
click at [262, 138] on icon "button" at bounding box center [263, 139] width 6 height 6
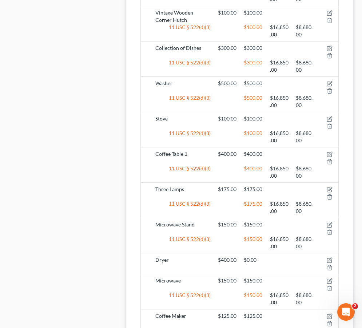
scroll to position [934, 0]
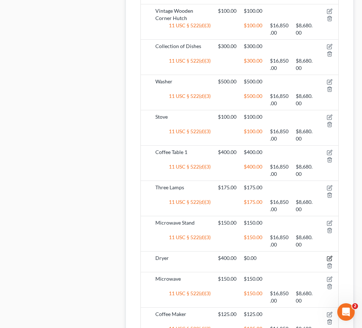
click at [266, 256] on icon "button" at bounding box center [330, 258] width 6 height 6
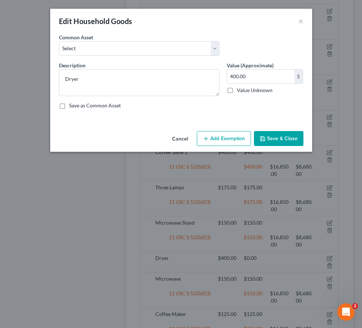
click at [237, 134] on button "Add Exemption" at bounding box center [224, 138] width 54 height 15
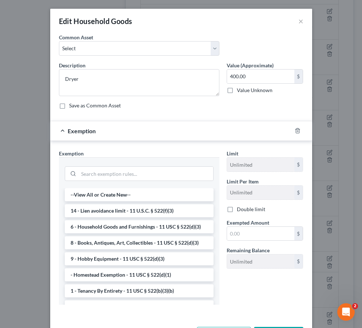
click at [134, 184] on div at bounding box center [139, 172] width 160 height 31
click at [134, 174] on input "search" at bounding box center [146, 174] width 135 height 14
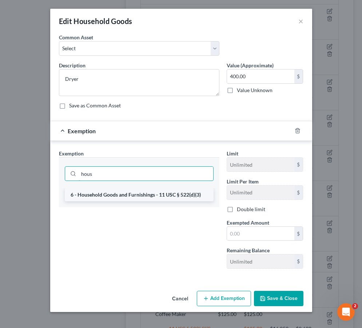
type input "hous"
click at [124, 197] on li "6 - Household Goods and Furnishings - 11 USC § 522(d)(3)" at bounding box center [139, 194] width 149 height 13
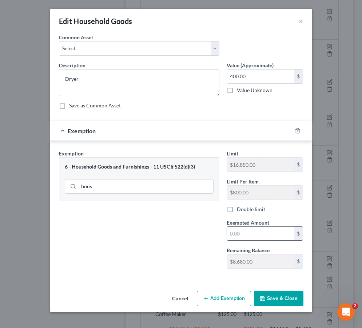
click at [244, 233] on input "text" at bounding box center [260, 234] width 67 height 14
type input "0"
type input "400"
click at [266, 294] on button "Save & Close" at bounding box center [278, 298] width 49 height 15
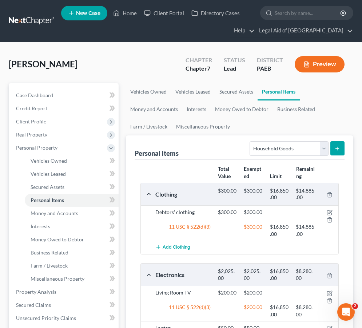
scroll to position [0, 0]
click at [266, 148] on icon "submit" at bounding box center [337, 149] width 6 height 6
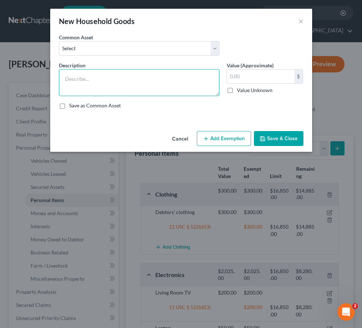
click at [190, 81] on textarea at bounding box center [139, 82] width 160 height 27
type textarea "Vacuum"
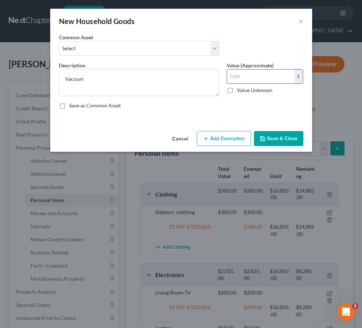
click at [249, 73] on input "text" at bounding box center [260, 77] width 67 height 14
type input "200"
click at [236, 143] on button "Add Exemption" at bounding box center [224, 138] width 54 height 15
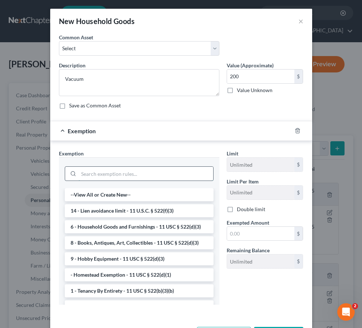
click at [177, 174] on input "search" at bounding box center [146, 174] width 135 height 14
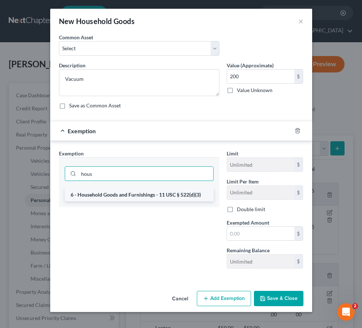
type input "hous"
click at [167, 198] on li "6 - Household Goods and Furnishings - 11 USC § 522(d)(3)" at bounding box center [139, 194] width 149 height 13
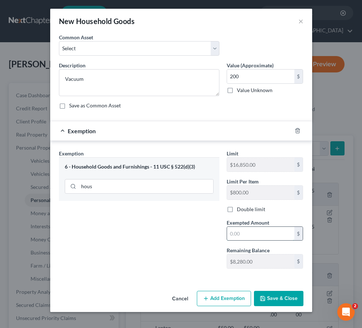
click at [239, 238] on input "text" at bounding box center [260, 234] width 67 height 14
type input "3"
type input "200"
click at [266, 292] on button "Save & Close" at bounding box center [278, 298] width 49 height 15
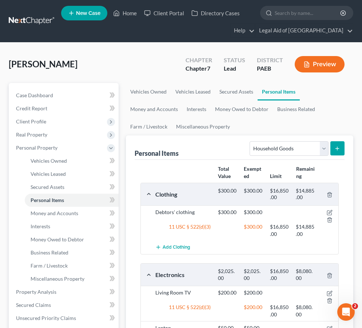
click at [266, 152] on button "submit" at bounding box center [337, 148] width 14 height 14
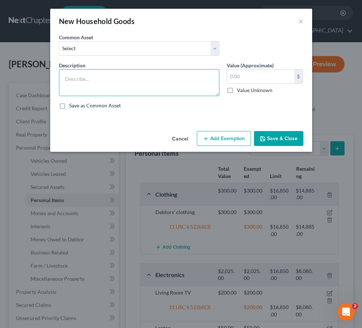
click at [141, 73] on textarea at bounding box center [139, 82] width 160 height 27
type textarea "Carpet Cleaner"
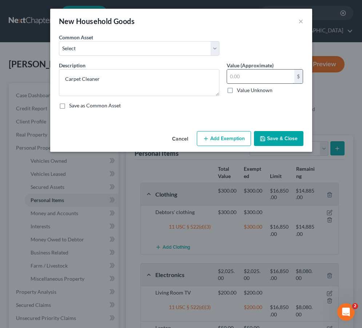
click at [237, 82] on input "text" at bounding box center [260, 77] width 67 height 14
type input "100"
click at [225, 134] on button "Add Exemption" at bounding box center [224, 138] width 54 height 15
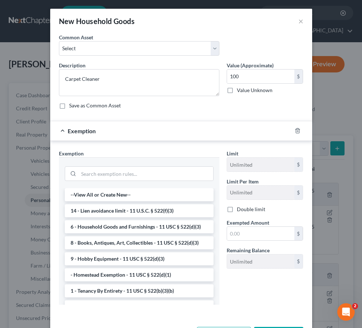
click at [171, 183] on div at bounding box center [139, 172] width 160 height 31
click at [172, 178] on input "search" at bounding box center [146, 174] width 135 height 14
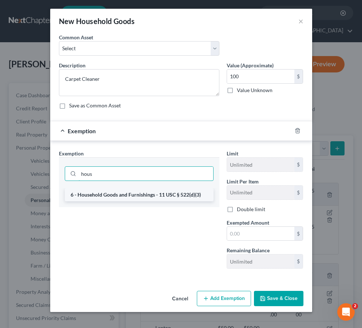
type input "hous"
click at [169, 194] on li "6 - Household Goods and Furnishings - 11 USC § 522(d)(3)" at bounding box center [139, 194] width 149 height 13
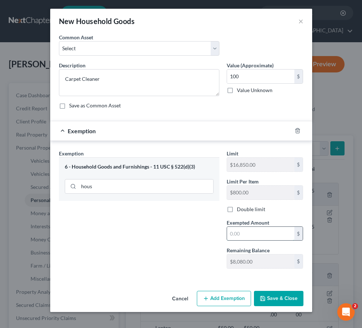
click at [237, 236] on input "text" at bounding box center [260, 234] width 67 height 14
type input "100"
click at [266, 297] on button "Save & Close" at bounding box center [278, 298] width 49 height 15
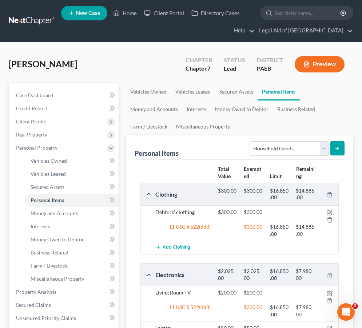
click at [266, 152] on button "submit" at bounding box center [337, 148] width 14 height 14
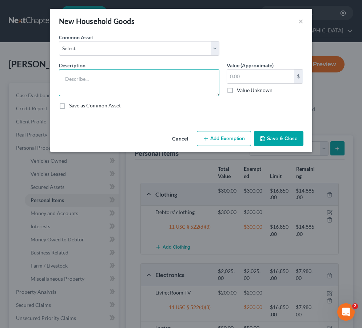
click at [128, 83] on textarea at bounding box center [139, 82] width 160 height 27
drag, startPoint x: 119, startPoint y: 83, endPoint x: 113, endPoint y: 81, distance: 6.1
click at [113, 81] on textarea "Full Sized Spare aBed and Mattress" at bounding box center [139, 82] width 160 height 27
click at [99, 82] on textarea "Full Sized Spare aBed and Mattress" at bounding box center [139, 82] width 160 height 27
click at [103, 80] on textarea "Full Sized Spare aBed and Mattress" at bounding box center [139, 82] width 160 height 27
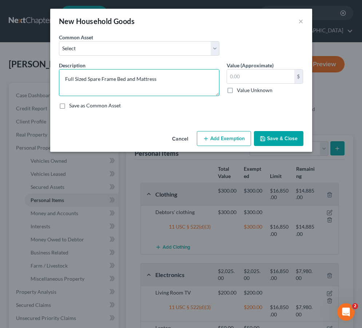
click at [123, 80] on textarea "Full Sized Spare Frame Bed and Mattress" at bounding box center [139, 82] width 160 height 27
click at [122, 80] on textarea "Full Sized Spare Bed Fram and Mattress" at bounding box center [139, 82] width 160 height 27
type textarea "Full Sized Spare Bed Frame and Mattress"
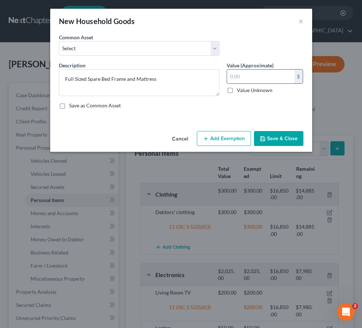
click at [237, 76] on input "text" at bounding box center [260, 77] width 67 height 14
type input "500"
drag, startPoint x: 281, startPoint y: 137, endPoint x: 243, endPoint y: 118, distance: 42.5
click at [243, 118] on div "New Household Goods × An exemption set must first be selected from the Filing I…" at bounding box center [181, 80] width 262 height 143
click at [231, 136] on button "Add Exemption" at bounding box center [224, 138] width 54 height 15
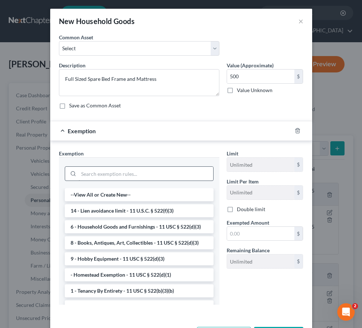
drag, startPoint x: 187, startPoint y: 165, endPoint x: 187, endPoint y: 172, distance: 6.9
click at [187, 165] on div at bounding box center [139, 172] width 149 height 19
click at [187, 173] on input "search" at bounding box center [146, 174] width 135 height 14
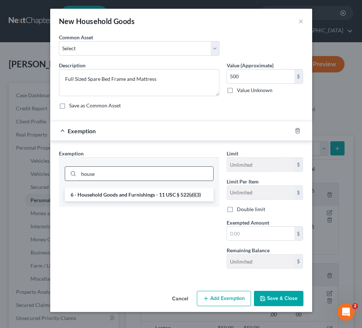
type input "house"
drag, startPoint x: 187, startPoint y: 173, endPoint x: 182, endPoint y: 200, distance: 28.1
click at [182, 201] on li "6 - Household Goods and Furnishings - 11 USC § 522(d)(3)" at bounding box center [139, 194] width 149 height 13
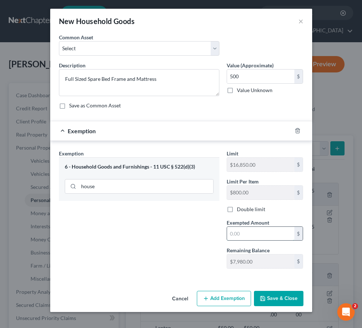
click at [240, 234] on input "text" at bounding box center [260, 234] width 67 height 14
type input "500"
click at [266, 295] on button "Save & Close" at bounding box center [278, 298] width 49 height 15
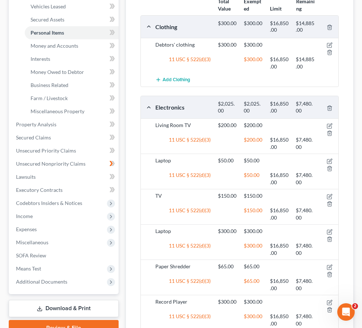
scroll to position [170, 0]
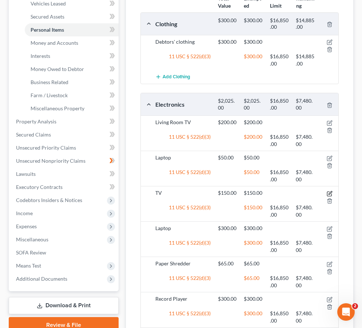
click at [266, 191] on icon "button" at bounding box center [330, 194] width 6 height 6
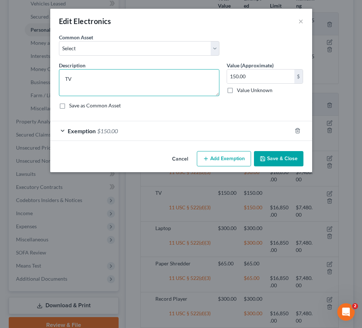
click at [64, 81] on textarea "TV" at bounding box center [139, 82] width 160 height 27
type textarea "Spare Bedroom TV"
drag, startPoint x: 235, startPoint y: 78, endPoint x: 206, endPoint y: 79, distance: 28.8
click at [206, 79] on div "Description * Spare Bedroom TV Value (Approximate) 150.00 $ Value Unknown Balan…" at bounding box center [181, 87] width 252 height 53
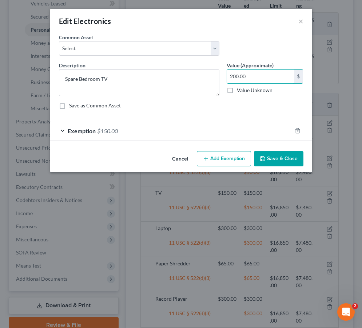
type input "200.00"
click at [225, 160] on button "Add Exemption" at bounding box center [224, 158] width 54 height 15
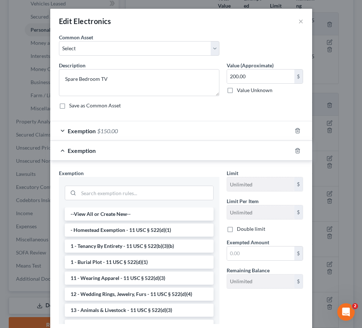
click at [102, 136] on div "Exemption $150.00" at bounding box center [171, 130] width 242 height 19
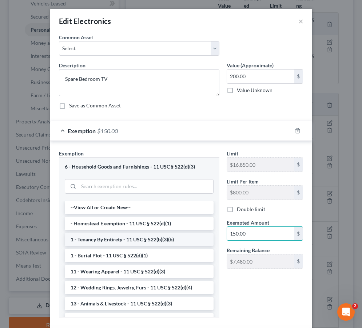
drag, startPoint x: 236, startPoint y: 233, endPoint x: 204, endPoint y: 235, distance: 31.7
click at [204, 235] on div "Exemption Set must be selected for CA. Exemption * 6 - Household Goods and Furn…" at bounding box center [181, 237] width 252 height 174
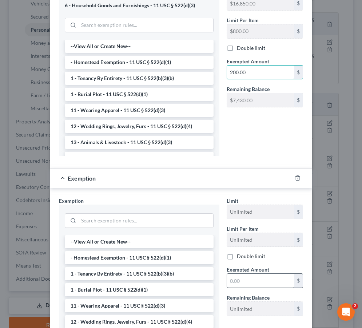
scroll to position [188, 0]
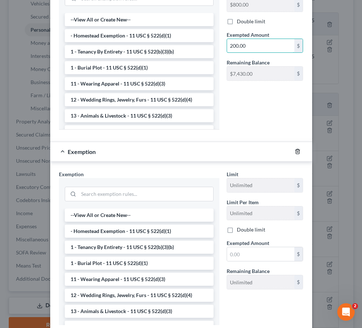
type input "200.00"
click at [266, 151] on icon "button" at bounding box center [298, 151] width 6 height 6
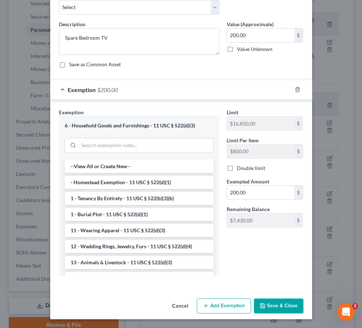
scroll to position [41, 0]
click at [266, 299] on button "Save & Close" at bounding box center [278, 306] width 49 height 15
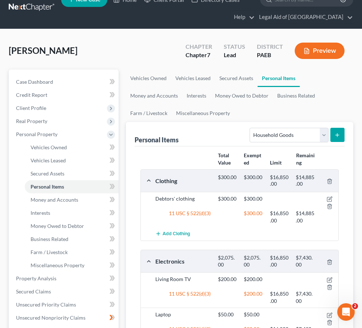
scroll to position [8, 0]
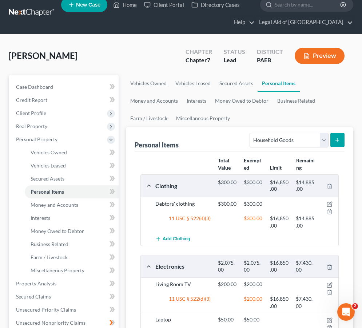
click at [266, 140] on line "submit" at bounding box center [337, 140] width 3 height 0
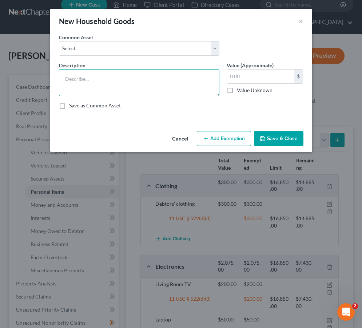
click at [164, 79] on textarea at bounding box center [139, 82] width 160 height 27
type textarea "Roku"
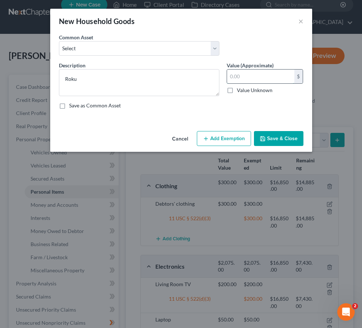
click at [238, 75] on input "text" at bounding box center [260, 77] width 67 height 14
type input "60"
click at [222, 136] on button "Add Exemption" at bounding box center [224, 138] width 54 height 15
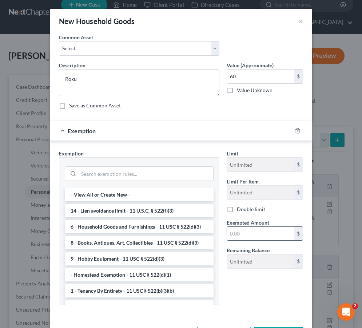
click at [234, 235] on input "text" at bounding box center [260, 234] width 67 height 14
type input "60"
click at [146, 173] on input "search" at bounding box center [146, 174] width 135 height 14
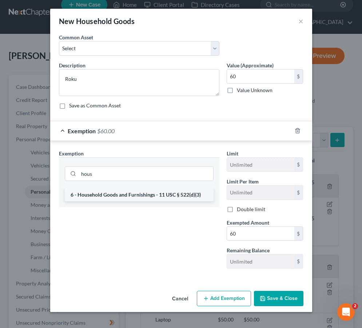
type input "hous"
click at [141, 193] on li "6 - Household Goods and Furnishings - 11 USC § 522(d)(3)" at bounding box center [139, 194] width 149 height 13
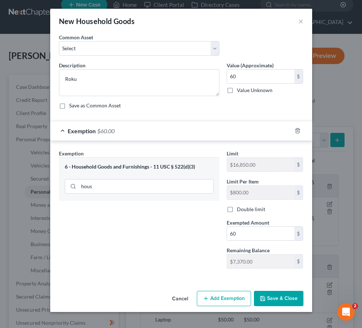
click at [261, 299] on icon "button" at bounding box center [263, 298] width 4 height 4
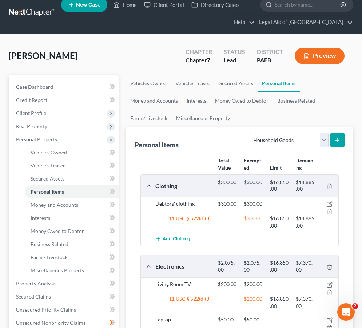
click at [266, 142] on icon "submit" at bounding box center [337, 140] width 6 height 6
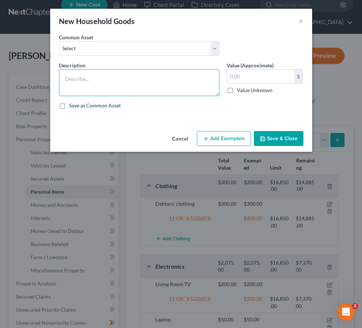
click at [171, 80] on textarea at bounding box center [139, 82] width 160 height 27
type textarea "Antique Roll Top Desk"
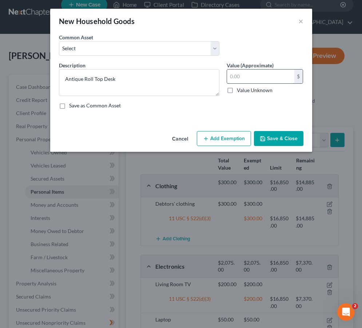
click at [257, 75] on input "text" at bounding box center [260, 77] width 67 height 14
type input "500"
click at [220, 132] on button "Add Exemption" at bounding box center [224, 138] width 54 height 15
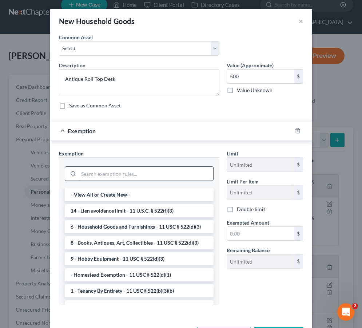
click at [161, 176] on input "search" at bounding box center [146, 174] width 135 height 14
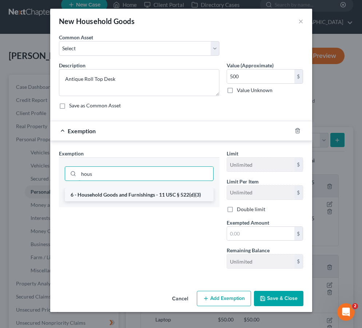
type input "house"
drag, startPoint x: 155, startPoint y: 195, endPoint x: 144, endPoint y: 196, distance: 11.4
click at [144, 196] on li "6 - Household Goods and Furnishings - 11 USC § 522(d)(3)" at bounding box center [139, 194] width 149 height 13
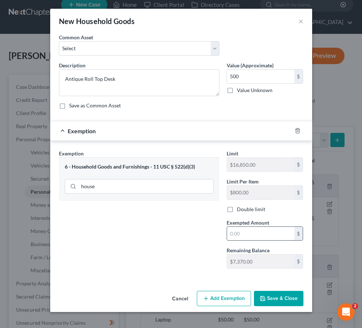
click at [244, 235] on input "text" at bounding box center [260, 234] width 67 height 14
type input "500"
click at [266, 301] on button "Save & Close" at bounding box center [278, 298] width 49 height 15
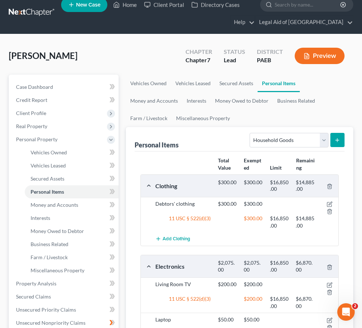
click at [266, 138] on icon "submit" at bounding box center [337, 140] width 6 height 6
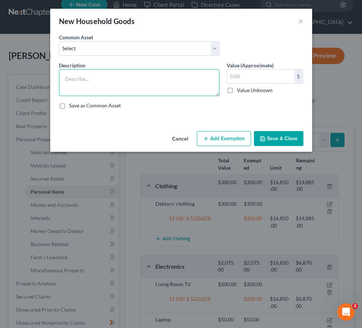
click at [159, 76] on textarea at bounding box center [139, 82] width 160 height 27
type textarea "Lamp"
click at [249, 88] on label "Value Unknown" at bounding box center [255, 90] width 36 height 7
click at [245, 88] on input "Value Unknown" at bounding box center [242, 89] width 5 height 5
checkbox input "true"
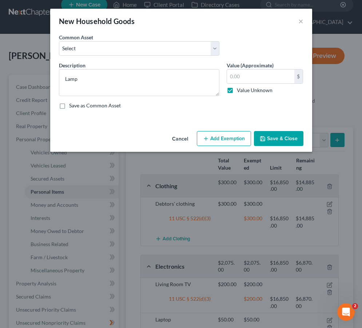
type input "0.00"
click at [237, 88] on label "Value Unknown" at bounding box center [255, 90] width 36 height 7
click at [240, 88] on input "Value Unknown" at bounding box center [242, 89] width 5 height 5
checkbox input "false"
click at [238, 76] on input "0.00" at bounding box center [260, 77] width 67 height 14
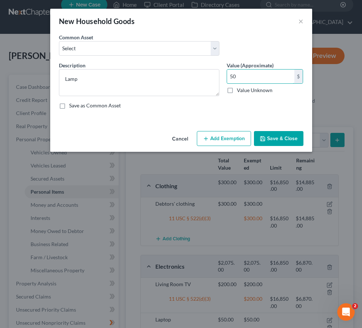
type input "50"
click at [266, 137] on button "Save & Close" at bounding box center [278, 138] width 49 height 15
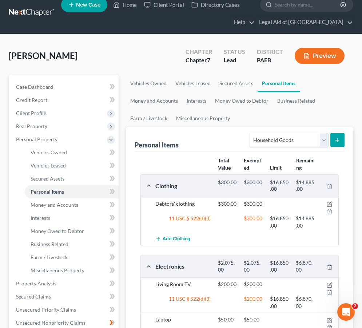
click at [266, 139] on icon "submit" at bounding box center [337, 140] width 6 height 6
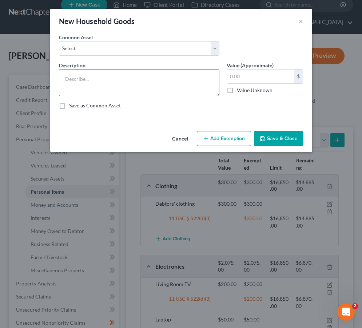
click at [190, 82] on textarea at bounding box center [139, 82] width 160 height 27
type textarea "Mini Fridge"
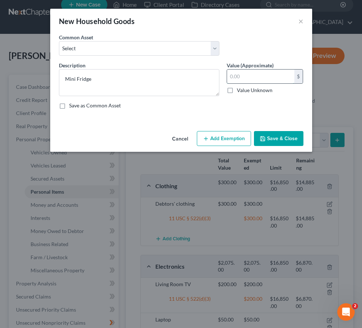
click at [262, 78] on input "text" at bounding box center [260, 77] width 67 height 14
type input "100"
click at [234, 132] on button "Add Exemption" at bounding box center [224, 138] width 54 height 15
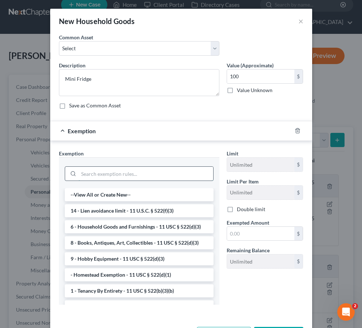
click at [167, 169] on input "search" at bounding box center [146, 174] width 135 height 14
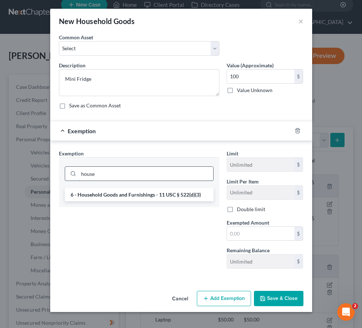
type input "house"
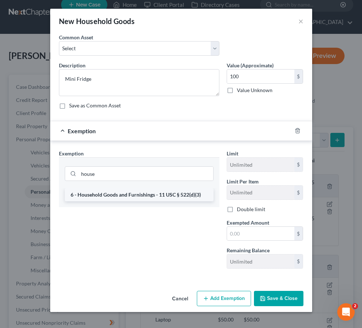
drag, startPoint x: 167, startPoint y: 169, endPoint x: 158, endPoint y: 198, distance: 30.2
click at [158, 198] on li "6 - Household Goods and Furnishings - 11 USC § 522(d)(3)" at bounding box center [139, 194] width 149 height 13
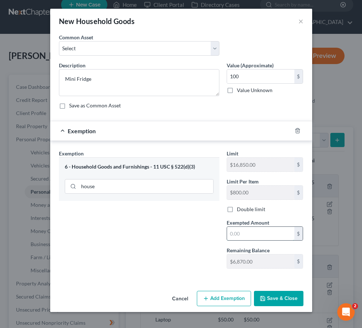
click at [231, 234] on input "text" at bounding box center [260, 234] width 67 height 14
type input "100"
click at [266, 297] on button "Save & Close" at bounding box center [278, 298] width 49 height 15
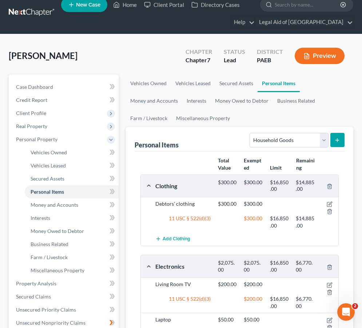
click at [266, 137] on button "submit" at bounding box center [337, 140] width 14 height 14
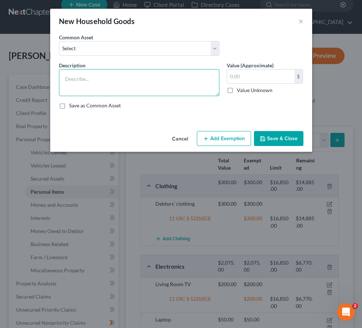
click at [158, 78] on textarea at bounding box center [139, 82] width 160 height 27
type textarea "DVD/VCR combo"
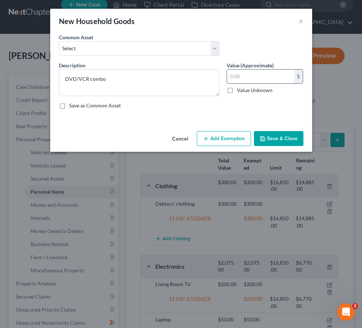
click at [241, 74] on input "text" at bounding box center [260, 77] width 67 height 14
type input "200"
click at [226, 138] on button "Add Exemption" at bounding box center [224, 138] width 54 height 15
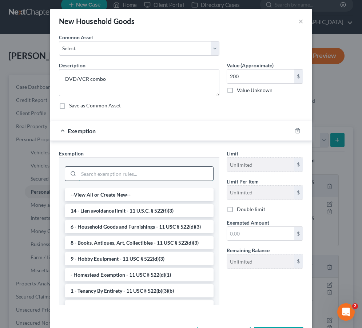
click at [184, 179] on input "search" at bounding box center [146, 174] width 135 height 14
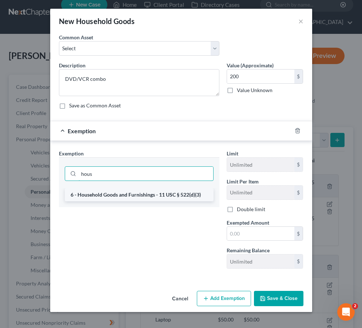
type input "hous"
click at [172, 198] on li "6 - Household Goods and Furnishings - 11 USC § 522(d)(3)" at bounding box center [139, 194] width 149 height 13
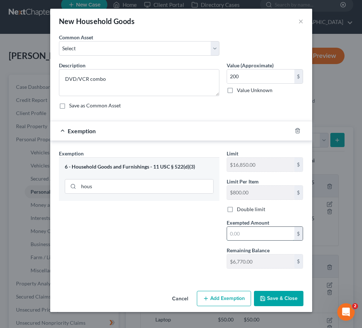
click at [239, 238] on input "text" at bounding box center [260, 234] width 67 height 14
type input "200"
click at [266, 297] on button "Save & Close" at bounding box center [278, 298] width 49 height 15
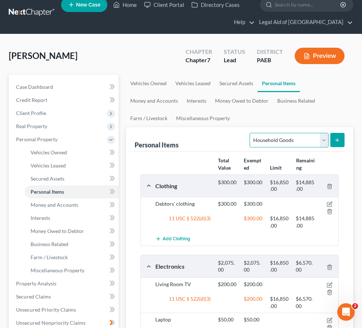
select select "electronics"
click at [266, 138] on button "submit" at bounding box center [337, 140] width 14 height 14
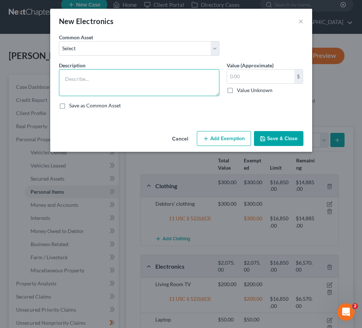
click at [188, 75] on textarea at bounding box center [139, 82] width 160 height 27
type textarea "Main Bedroom TV"
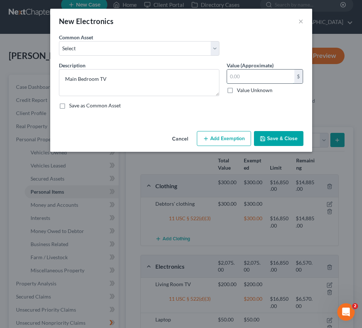
click at [246, 76] on input "text" at bounding box center [260, 77] width 67 height 14
type input "200"
click at [227, 137] on button "Add Exemption" at bounding box center [224, 138] width 54 height 15
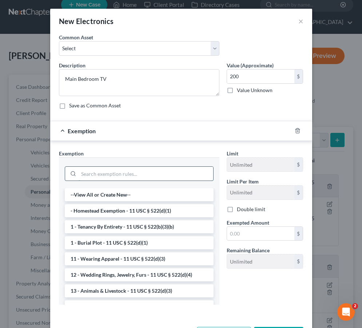
click at [119, 173] on input "search" at bounding box center [146, 174] width 135 height 14
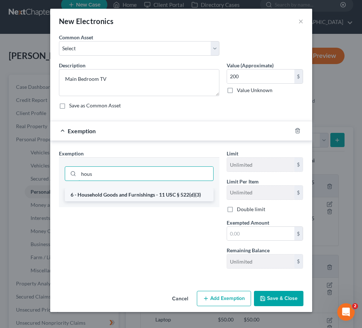
type input "hous"
click at [116, 195] on li "6 - Household Goods and Furnishings - 11 USC § 522(d)(3)" at bounding box center [139, 194] width 149 height 13
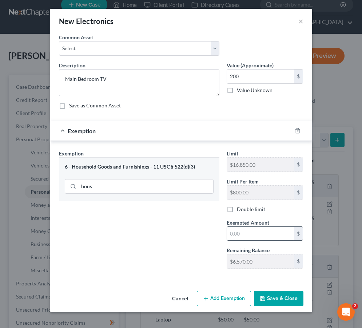
click at [238, 234] on input "text" at bounding box center [260, 234] width 67 height 14
type input "200"
click at [266, 295] on button "Save & Close" at bounding box center [278, 298] width 49 height 15
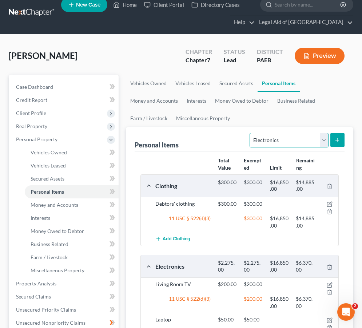
select select "household_goods"
click at [266, 142] on icon "submit" at bounding box center [337, 140] width 6 height 6
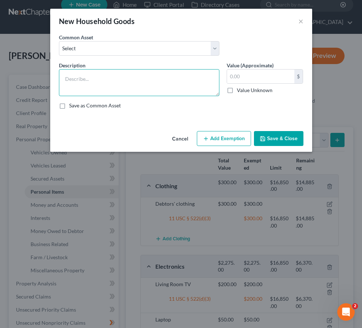
click at [116, 80] on textarea at bounding box center [139, 82] width 160 height 27
type textarea "TV stand"
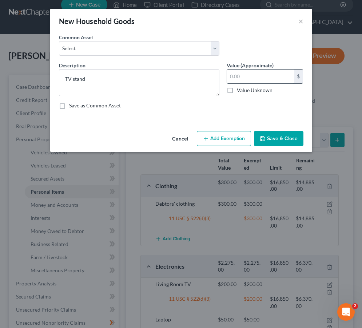
click at [235, 80] on input "text" at bounding box center [260, 77] width 67 height 14
type input "100"
click at [214, 137] on button "Add Exemption" at bounding box center [224, 138] width 54 height 15
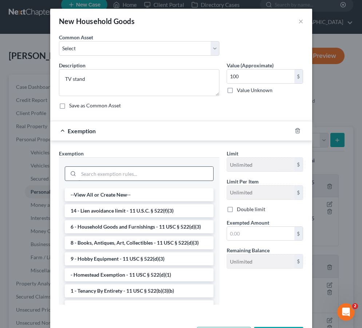
click at [178, 174] on input "search" at bounding box center [146, 174] width 135 height 14
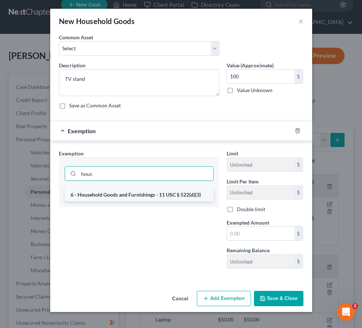
type input "hous"
click at [170, 199] on li "6 - Household Goods and Furnishings - 11 USC § 522(d)(3)" at bounding box center [139, 194] width 149 height 13
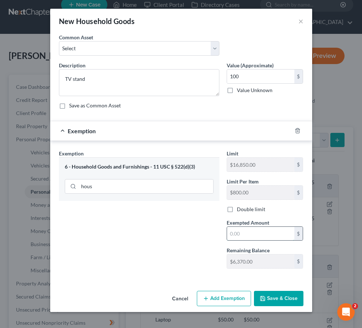
click at [241, 237] on input "text" at bounding box center [260, 234] width 67 height 14
type input "1"
type input "100"
click at [266, 296] on button "Save & Close" at bounding box center [278, 298] width 49 height 15
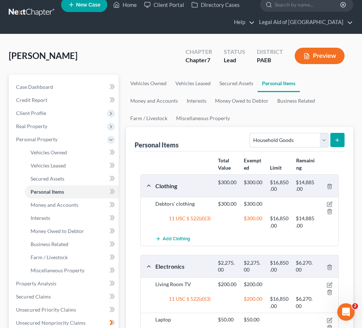
click at [266, 142] on button "submit" at bounding box center [337, 140] width 14 height 14
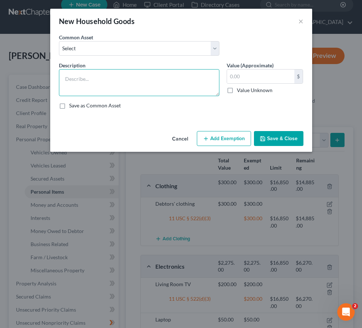
click at [143, 73] on textarea at bounding box center [139, 82] width 160 height 27
type textarea "Wooden Dresser"
click at [266, 133] on button "Save & Close" at bounding box center [278, 138] width 49 height 15
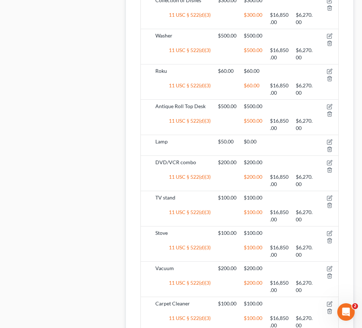
scroll to position [1055, 0]
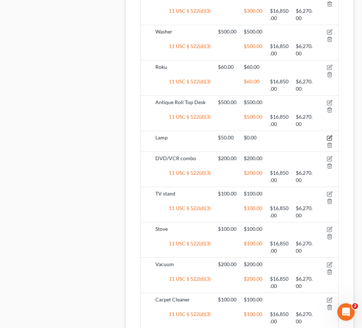
click at [266, 136] on icon "button" at bounding box center [330, 138] width 6 height 6
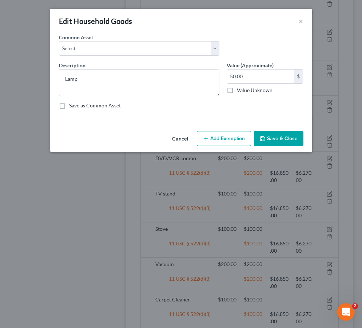
click at [220, 141] on button "Add Exemption" at bounding box center [224, 138] width 54 height 15
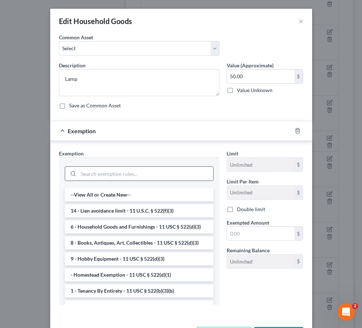
click at [152, 177] on input "search" at bounding box center [146, 174] width 135 height 14
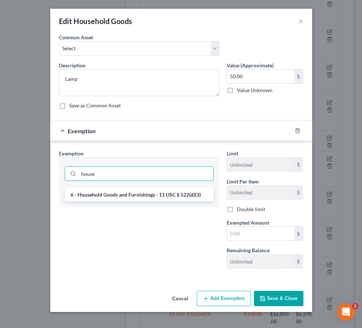
type input "house"
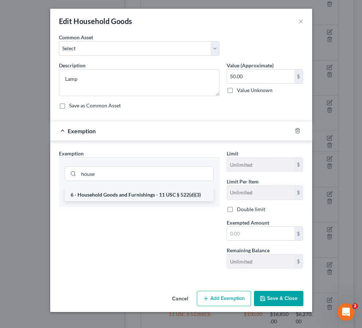
drag, startPoint x: 149, startPoint y: 185, endPoint x: 142, endPoint y: 193, distance: 11.1
click at [142, 193] on li "6 - Household Goods and Furnishings - 11 USC § 522(d)(3)" at bounding box center [139, 194] width 149 height 13
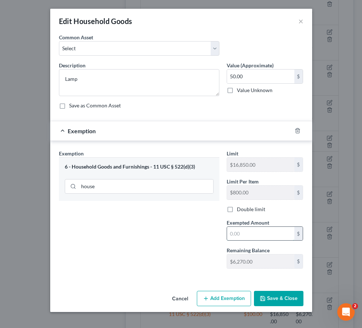
click at [249, 232] on input "text" at bounding box center [260, 234] width 67 height 14
type input "50"
click at [266, 301] on button "Save & Close" at bounding box center [278, 298] width 49 height 15
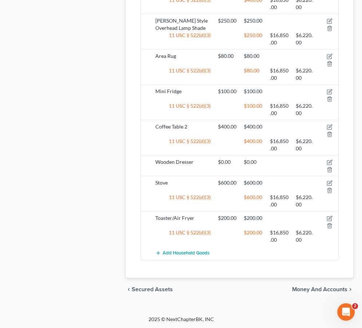
scroll to position [1630, 0]
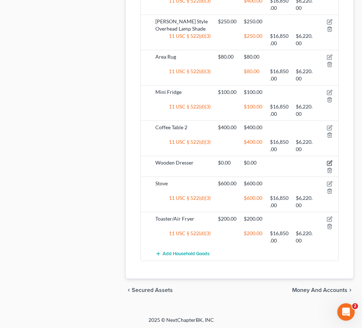
click at [266, 161] on icon "button" at bounding box center [330, 163] width 6 height 6
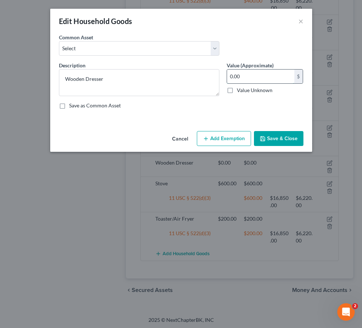
click at [232, 75] on input "0.00" at bounding box center [260, 77] width 67 height 14
click at [231, 80] on input "0.00" at bounding box center [260, 77] width 67 height 14
click at [230, 78] on input "0.00" at bounding box center [260, 77] width 67 height 14
type input "600.00"
click at [225, 135] on button "Add Exemption" at bounding box center [224, 138] width 54 height 15
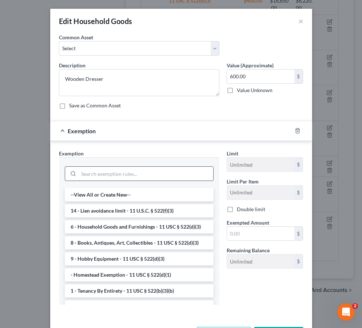
click at [177, 175] on input "search" at bounding box center [146, 174] width 135 height 14
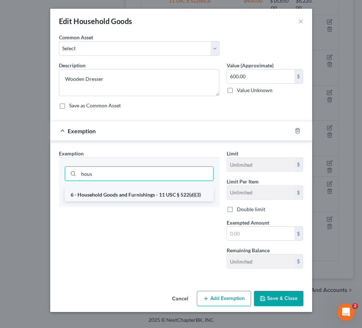
type input "hous"
click at [161, 192] on li "6 - Household Goods and Furnishings - 11 USC § 522(d)(3)" at bounding box center [139, 194] width 149 height 13
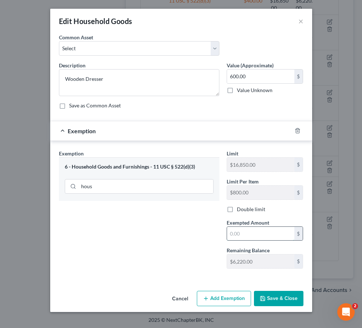
click at [232, 233] on input "text" at bounding box center [260, 234] width 67 height 14
type input "600"
click at [266, 299] on button "Save & Close" at bounding box center [278, 298] width 49 height 15
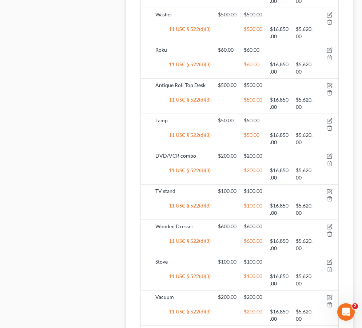
scroll to position [1071, 0]
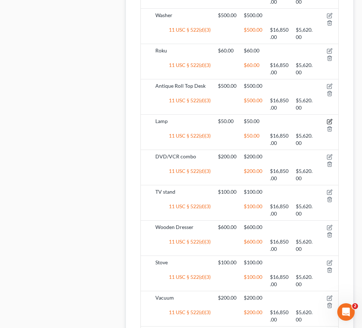
click at [266, 119] on icon "button" at bounding box center [330, 122] width 6 height 6
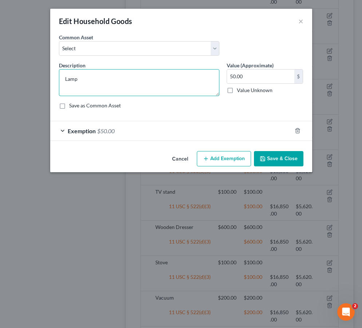
click at [63, 79] on textarea "Lamp" at bounding box center [139, 82] width 160 height 27
type textarea "Spare Bedroom Lamp"
click at [266, 159] on button "Save & Close" at bounding box center [278, 158] width 49 height 15
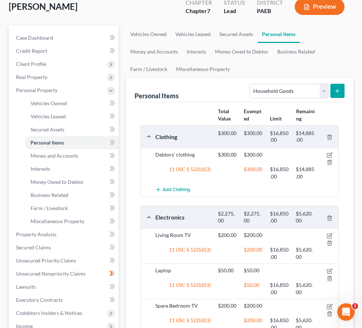
scroll to position [27, 0]
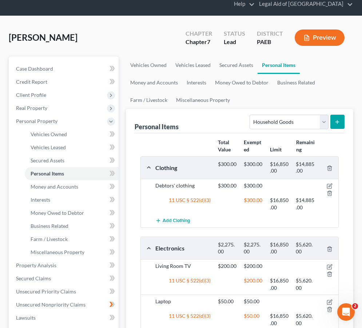
click at [266, 122] on icon "submit" at bounding box center [337, 122] width 6 height 6
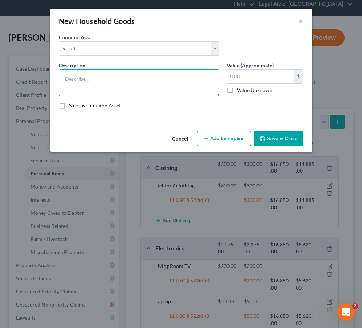
click at [150, 79] on textarea at bounding box center [139, 82] width 160 height 27
type textarea "Two Main Bedroom Lamps"
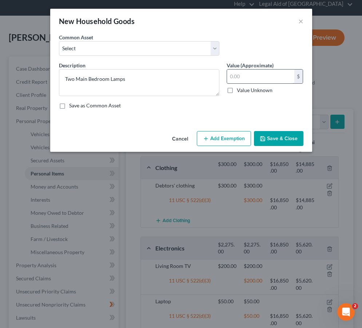
click at [237, 78] on input "text" at bounding box center [260, 77] width 67 height 14
type input "150"
click at [229, 135] on button "Add Exemption" at bounding box center [224, 138] width 54 height 15
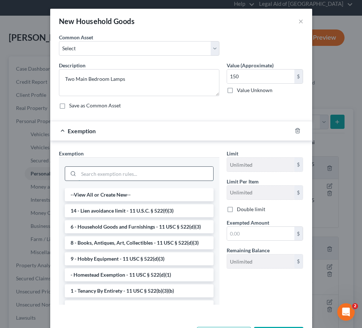
click at [111, 173] on input "search" at bounding box center [146, 174] width 135 height 14
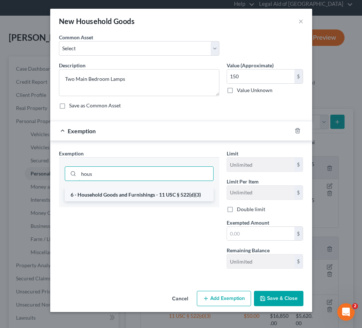
type input "hous"
click at [110, 198] on li "6 - Household Goods and Furnishings - 11 USC § 522(d)(3)" at bounding box center [139, 194] width 149 height 13
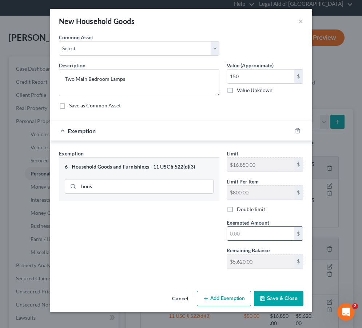
click at [238, 237] on input "text" at bounding box center [260, 234] width 67 height 14
type input "150"
click at [266, 302] on button "Save & Close" at bounding box center [278, 298] width 49 height 15
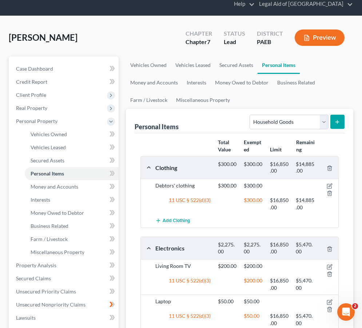
click at [266, 124] on button "submit" at bounding box center [337, 122] width 14 height 14
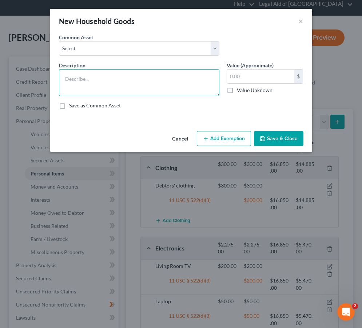
click at [178, 88] on textarea at bounding box center [139, 82] width 160 height 27
type textarea "VCR"
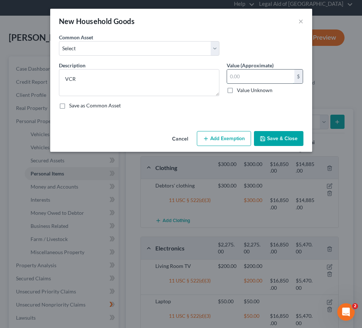
click at [257, 80] on input "text" at bounding box center [260, 77] width 67 height 14
type input "100"
click at [243, 136] on button "Add Exemption" at bounding box center [224, 138] width 54 height 15
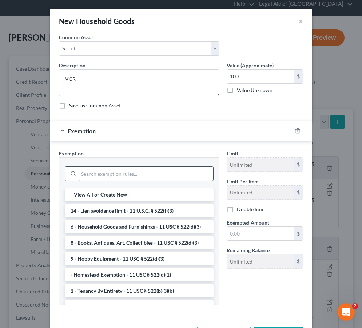
click at [146, 174] on input "search" at bounding box center [146, 174] width 135 height 14
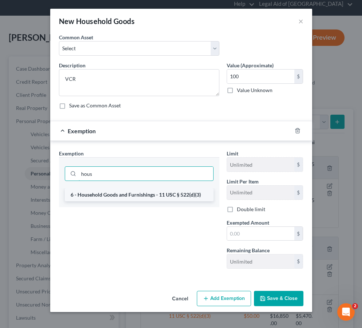
type input "hous"
click at [148, 197] on li "6 - Household Goods and Furnishings - 11 USC § 522(d)(3)" at bounding box center [139, 194] width 149 height 13
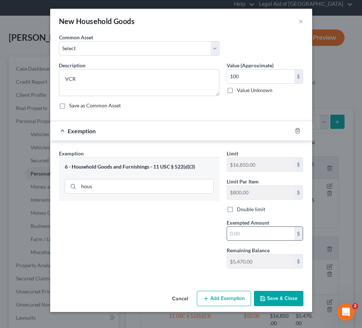
click at [242, 229] on input "text" at bounding box center [260, 234] width 67 height 14
type input "100"
click at [266, 295] on button "Save & Close" at bounding box center [278, 298] width 49 height 15
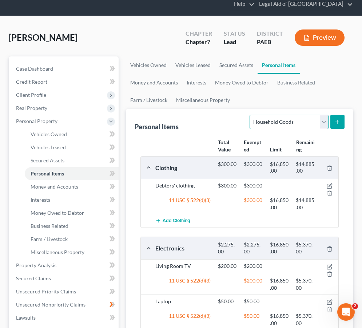
select select "jewelry"
click at [266, 118] on button "submit" at bounding box center [337, 122] width 14 height 14
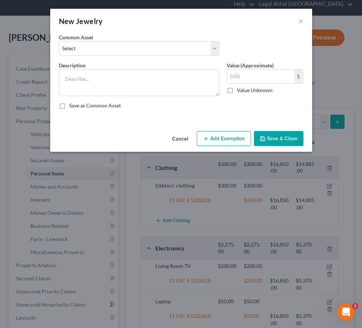
click at [130, 67] on div "Description *" at bounding box center [139, 78] width 168 height 35
click at [128, 76] on textarea at bounding box center [139, 82] width 160 height 27
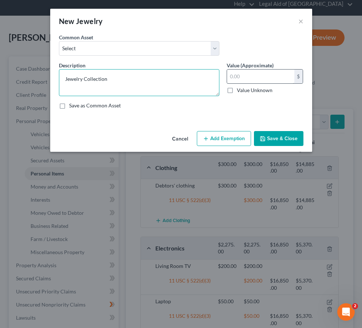
type textarea "Jewelry Collection"
click at [234, 76] on input "text" at bounding box center [260, 77] width 67 height 14
type input "500"
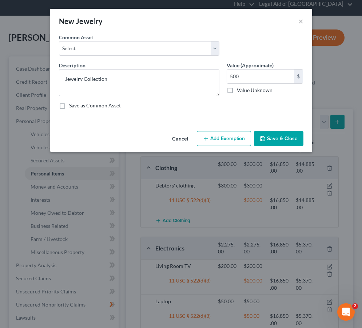
click at [237, 133] on button "Add Exemption" at bounding box center [224, 138] width 54 height 15
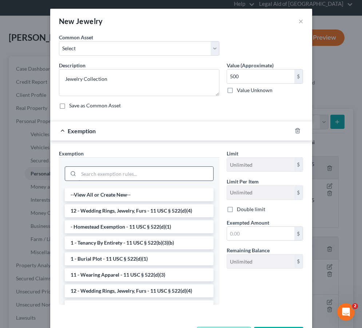
click at [127, 174] on input "search" at bounding box center [146, 174] width 135 height 14
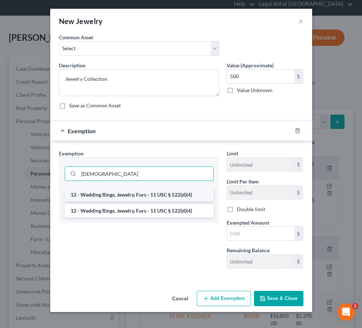
type input "[DEMOGRAPHIC_DATA]"
click at [123, 196] on li "12 - Wedding Rings, Jewelry, Furs - 11 USC § 522(d)(4)" at bounding box center [139, 194] width 149 height 13
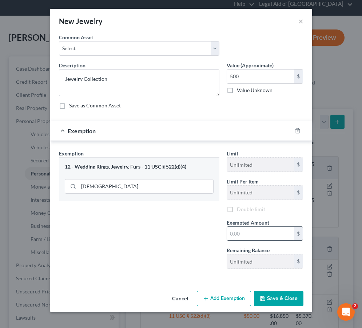
click at [240, 235] on input "text" at bounding box center [260, 234] width 67 height 14
type input "500"
click at [201, 228] on div "Exemption Set must be selected for CA. Exemption * 12 - Wedding Rings, Jewelry,…" at bounding box center [139, 212] width 168 height 125
click at [242, 234] on input "500" at bounding box center [260, 234] width 67 height 14
click at [266, 300] on icon "button" at bounding box center [263, 298] width 6 height 6
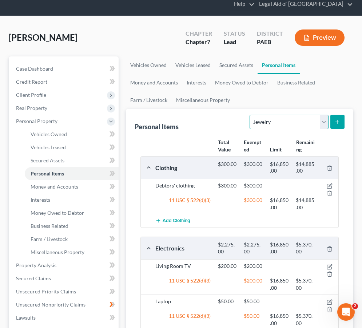
select select "collectibles_of_value"
click at [266, 121] on line "submit" at bounding box center [337, 121] width 0 height 3
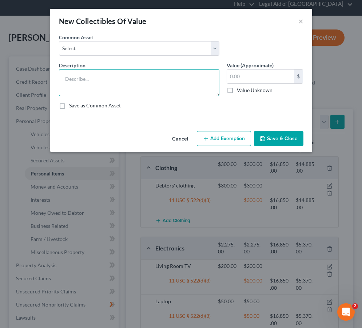
click at [126, 43] on div "Common Asset Select Baseball Cards Blu-rays Record collection CDs Home movies D…" at bounding box center [181, 74] width 245 height 82
type textarea "Four Vintage Guitars"
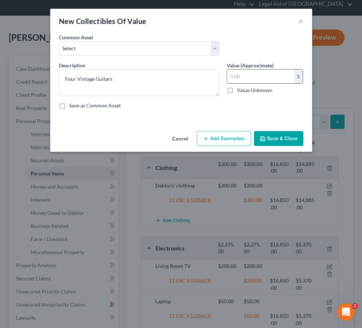
click at [240, 78] on input "text" at bounding box center [260, 77] width 67 height 14
type input "600"
click at [219, 138] on button "Add Exemption" at bounding box center [224, 138] width 54 height 15
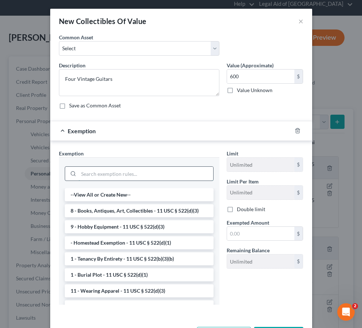
click at [152, 179] on input "search" at bounding box center [146, 174] width 135 height 14
click at [138, 222] on li "9 - Hobby Equipment - 11 USC § 522(d)(3)" at bounding box center [139, 226] width 149 height 13
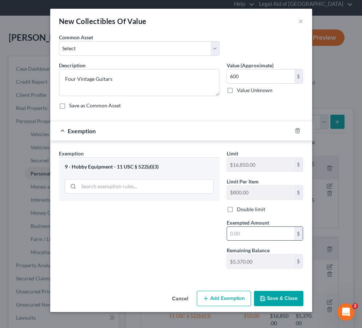
click at [255, 233] on input "text" at bounding box center [260, 234] width 67 height 14
type input "600"
click at [266, 297] on button "Save & Close" at bounding box center [278, 298] width 49 height 15
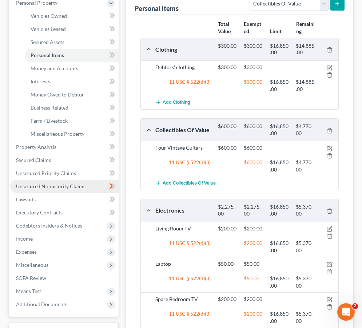
scroll to position [145, 0]
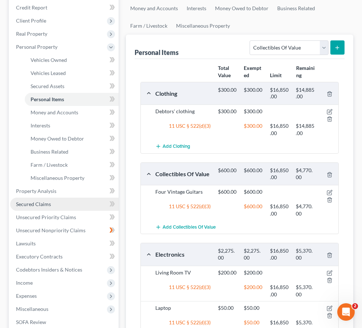
click at [57, 198] on link "Secured Claims" at bounding box center [64, 204] width 108 height 13
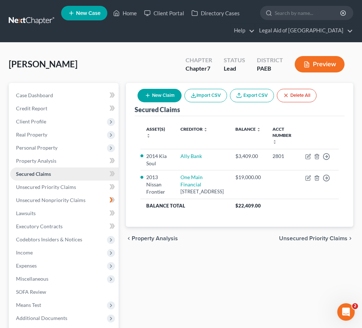
click at [51, 172] on link "Secured Claims" at bounding box center [64, 173] width 108 height 13
click at [48, 186] on span "Unsecured Priority Claims" at bounding box center [46, 187] width 60 height 6
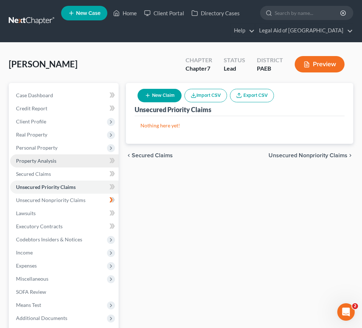
click at [44, 164] on link "Property Analysis" at bounding box center [64, 160] width 108 height 13
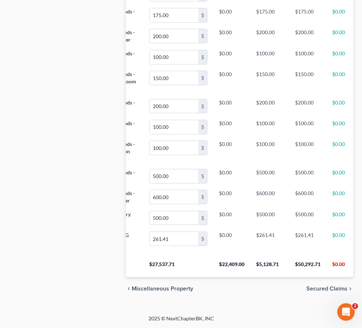
scroll to position [1818, 0]
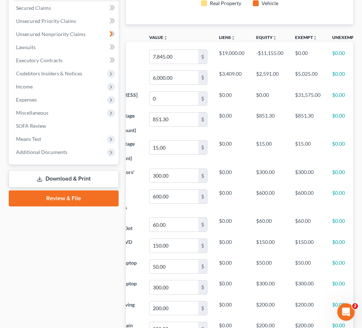
click at [59, 181] on link "Download & Print" at bounding box center [64, 178] width 110 height 17
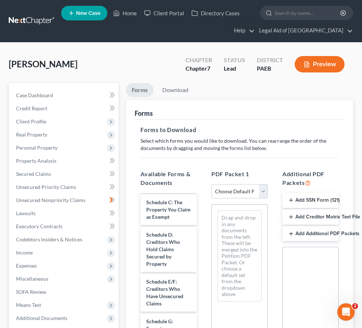
scroll to position [62, 0]
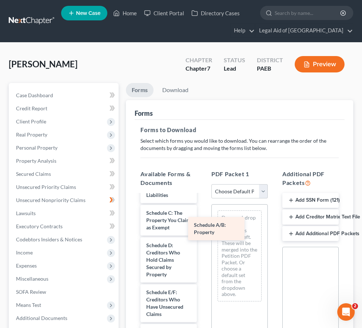
drag, startPoint x: 179, startPoint y: 220, endPoint x: 227, endPoint y: 232, distance: 49.2
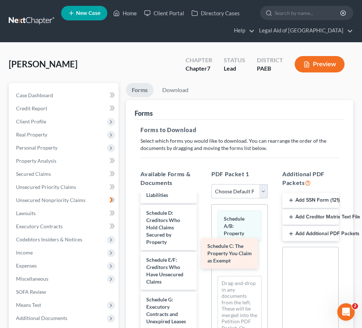
drag, startPoint x: 164, startPoint y: 222, endPoint x: 226, endPoint y: 255, distance: 69.7
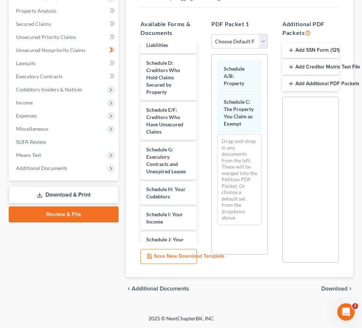
click at [266, 291] on span "Download" at bounding box center [334, 289] width 26 height 6
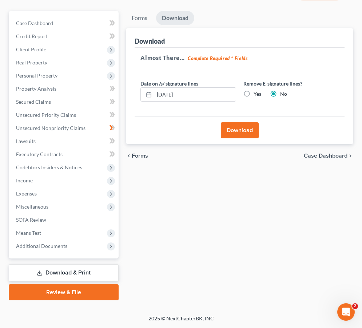
click at [254, 90] on label "Yes" at bounding box center [258, 93] width 8 height 7
click at [257, 90] on input "Yes" at bounding box center [259, 92] width 5 height 5
radio input "true"
radio input "false"
click at [242, 130] on button "Download" at bounding box center [240, 130] width 38 height 16
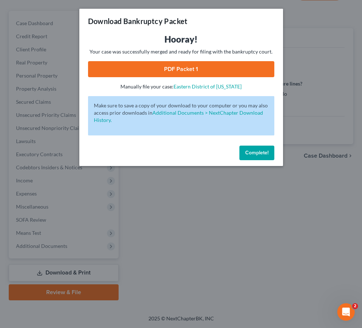
click at [120, 68] on link "PDF Packet 1" at bounding box center [181, 69] width 186 height 16
